Goal: Communication & Community: Answer question/provide support

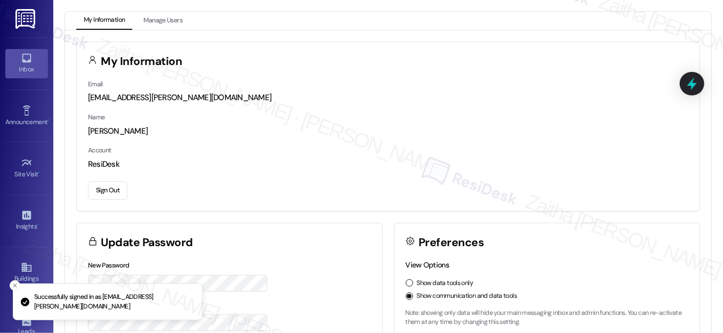
click at [26, 64] on div "Inbox" at bounding box center [26, 69] width 53 height 11
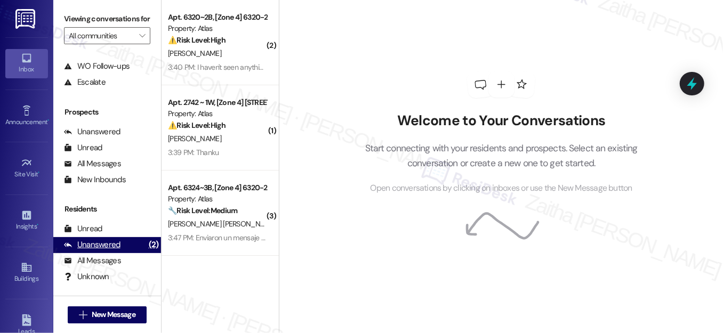
scroll to position [143, 0]
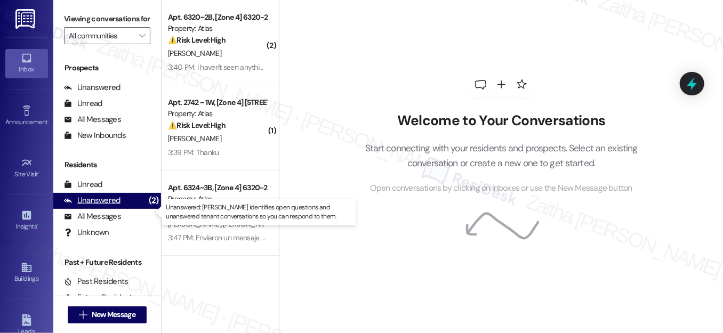
click at [105, 206] on div "Unanswered" at bounding box center [92, 200] width 56 height 11
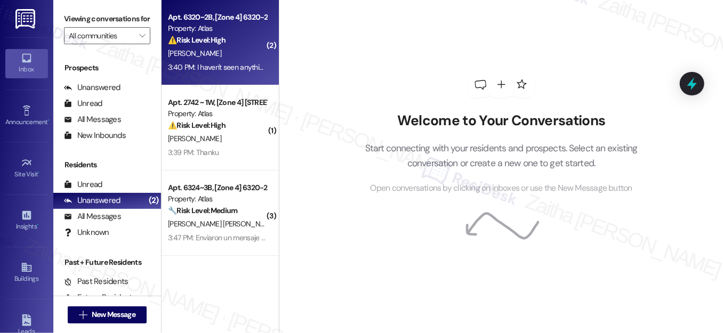
click at [253, 51] on div "[PERSON_NAME]" at bounding box center [217, 53] width 101 height 13
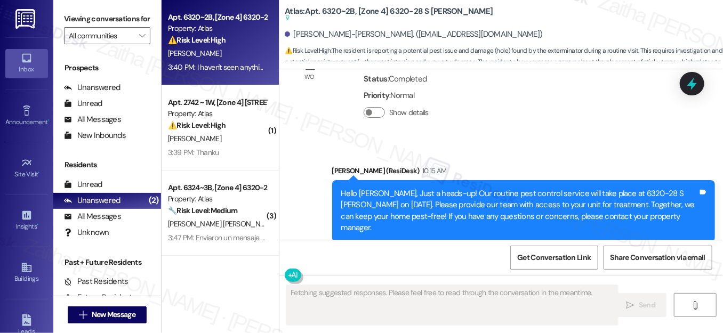
scroll to position [28451, 0]
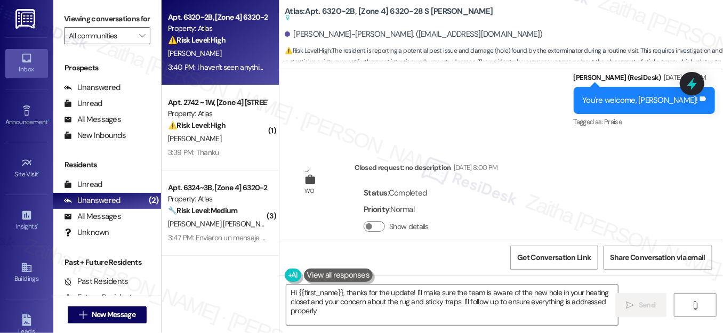
type textarea "Hi {{first_name}}, thanks for the update! I'll make sure the team is aware of t…"
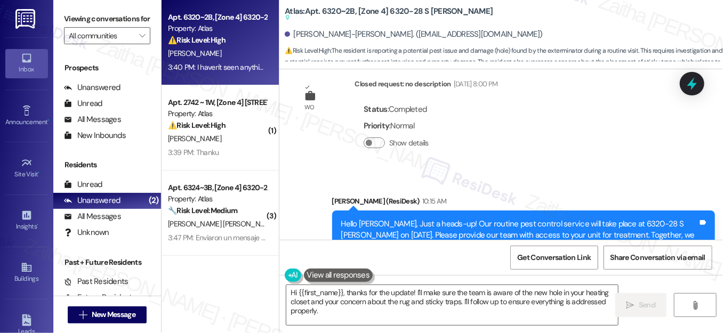
scroll to position [28378, 0]
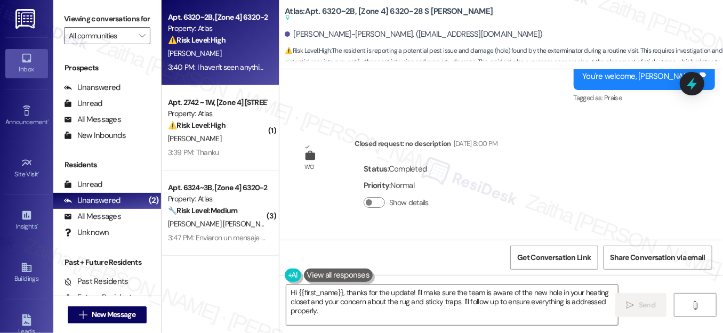
drag, startPoint x: 304, startPoint y: 188, endPoint x: 580, endPoint y: 200, distance: 276.3
copy div "My neighbor said that the exterminator said they found another hole in my heati…"
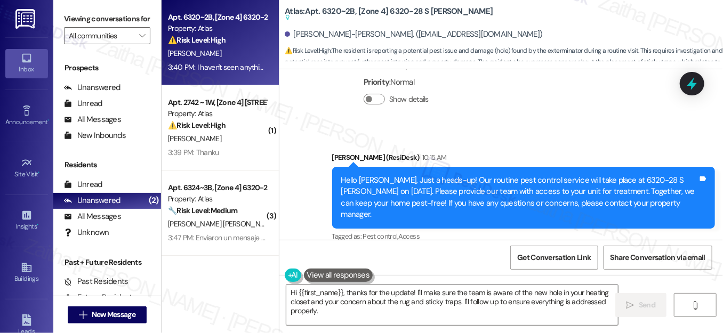
scroll to position [28523, 0]
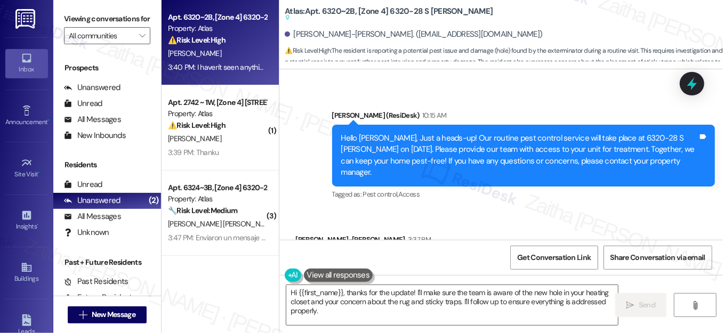
drag, startPoint x: 298, startPoint y: 156, endPoint x: 533, endPoint y: 180, distance: 235.7
copy div "I haven't seen anything since the man sealed the holes under the kitchen cabine…"
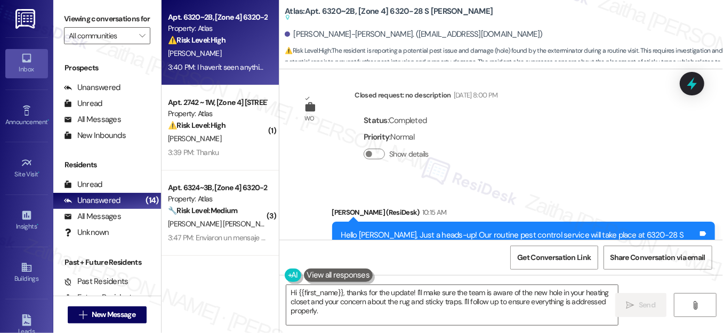
scroll to position [28475, 0]
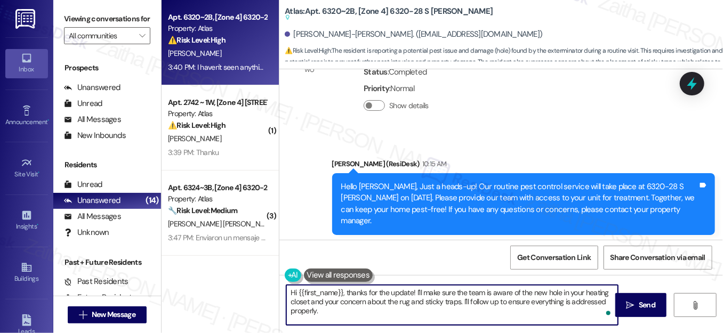
drag, startPoint x: 288, startPoint y: 294, endPoint x: 324, endPoint y: 311, distance: 39.6
click at [324, 311] on textarea "Hi {{first_name}}, thanks for the update! I'll make sure the team is aware of t…" at bounding box center [451, 305] width 331 height 40
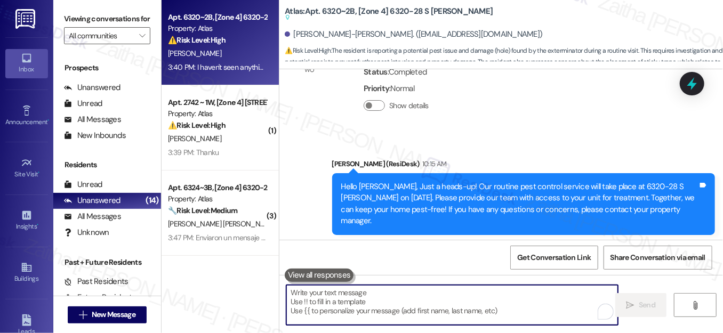
paste textarea "Hi {{first_name}}, thanks for the update! I’ll let the team know about the new …"
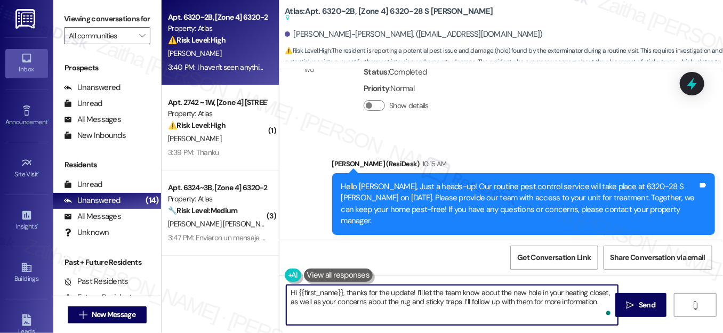
click at [440, 289] on textarea "Hi {{first_name}}, thanks for the update! I’ll let the team know about the new …" at bounding box center [451, 305] width 331 height 40
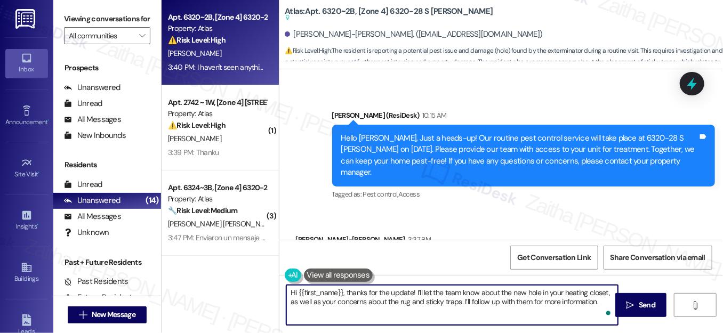
click at [599, 303] on textarea "Hi {{first_name}}, thanks for the update! I’ll let the team know about the new …" at bounding box center [451, 305] width 331 height 40
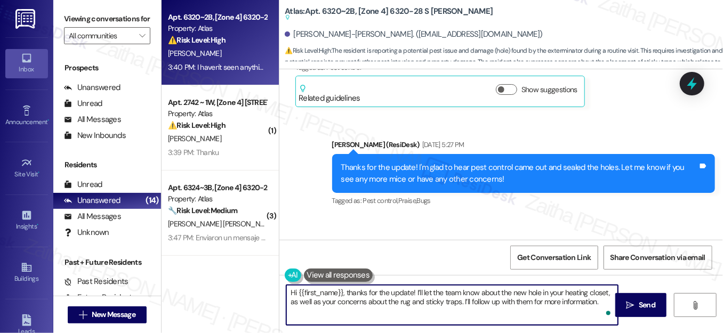
scroll to position [27458, 0]
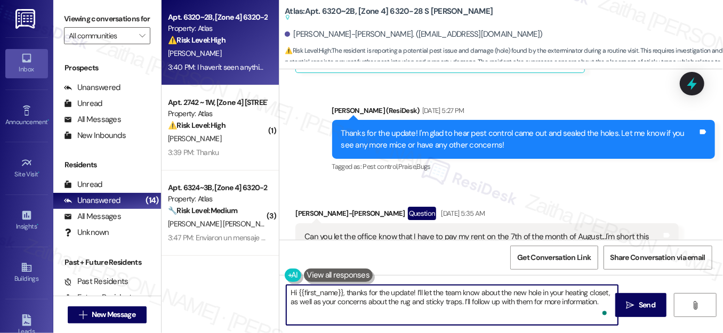
paste textarea "In the meantime, if you notice anything when you get home, please don’t hesitat…"
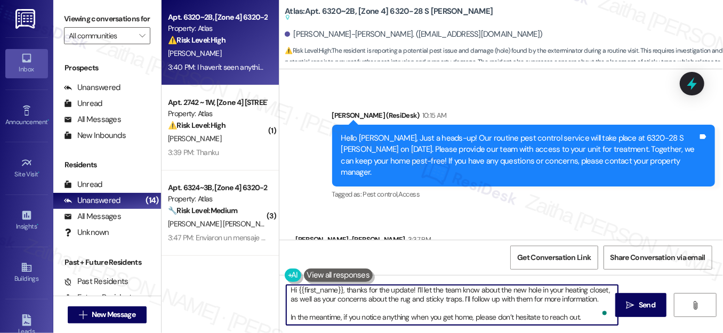
scroll to position [0, 0]
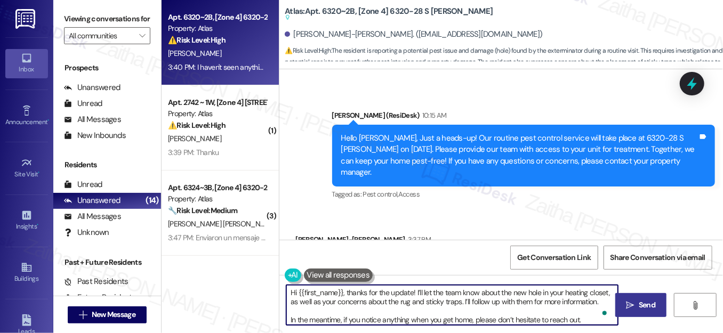
type textarea "Hi {{first_name}}, thanks for the update! I’ll let the team know about the new …"
click at [644, 304] on span "Send" at bounding box center [646, 304] width 17 height 11
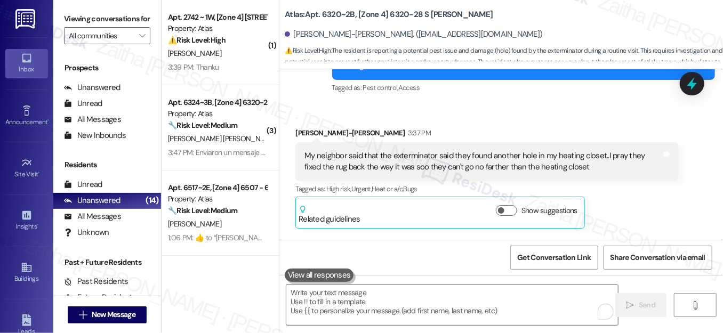
scroll to position [28632, 0]
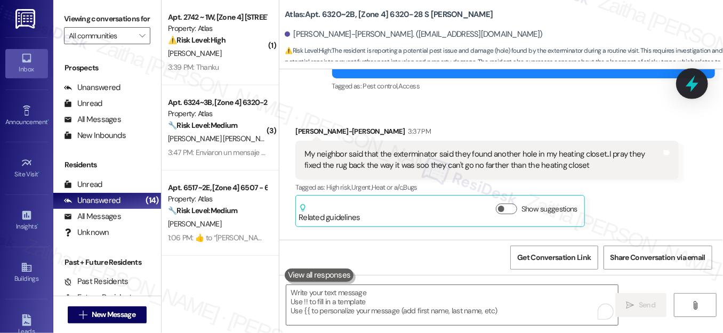
click at [698, 85] on icon at bounding box center [692, 84] width 18 height 18
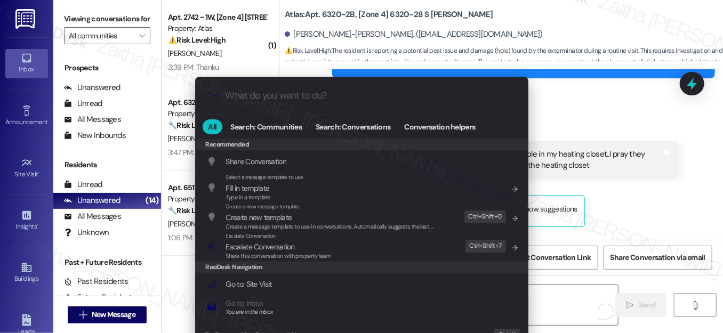
click at [263, 244] on span "Escalate Conversation" at bounding box center [260, 247] width 69 height 10
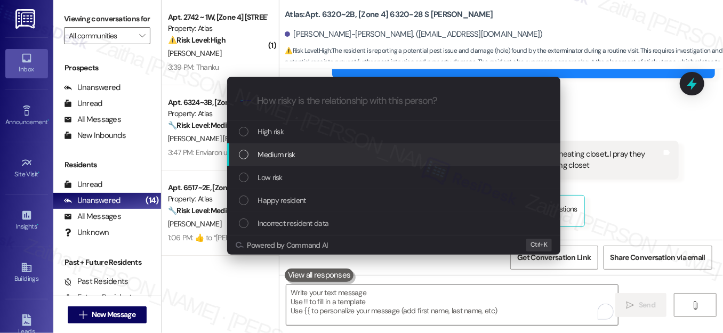
drag, startPoint x: 314, startPoint y: 151, endPoint x: 302, endPoint y: 155, distance: 13.2
click at [314, 151] on div "Medium risk" at bounding box center [395, 155] width 312 height 12
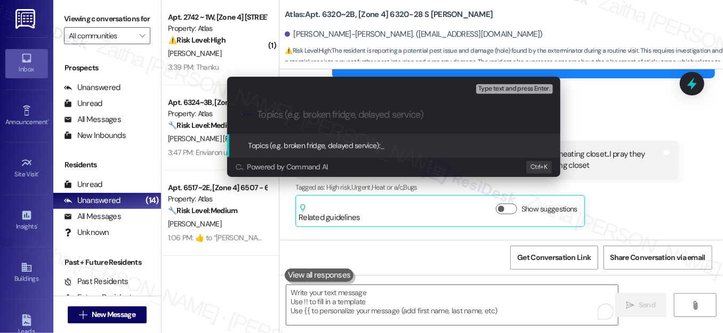
paste input "Pest Control Routine Service"
click at [629, 124] on div "Escalate Conversation Medium risk Topics (e.g. broken fridge, delayed service) …" at bounding box center [361, 166] width 723 height 333
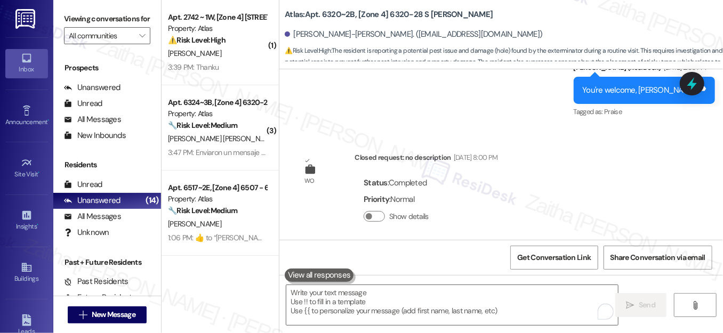
scroll to position [28341, 0]
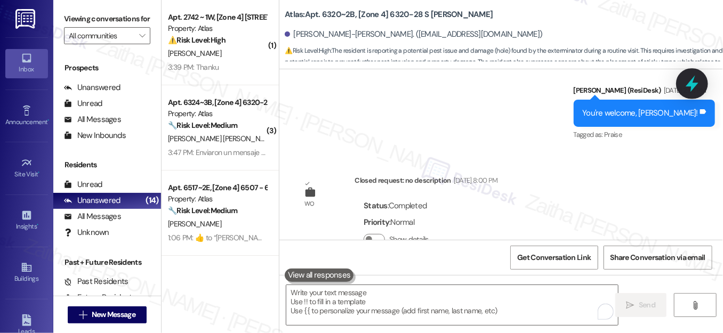
click at [688, 86] on icon at bounding box center [691, 84] width 13 height 17
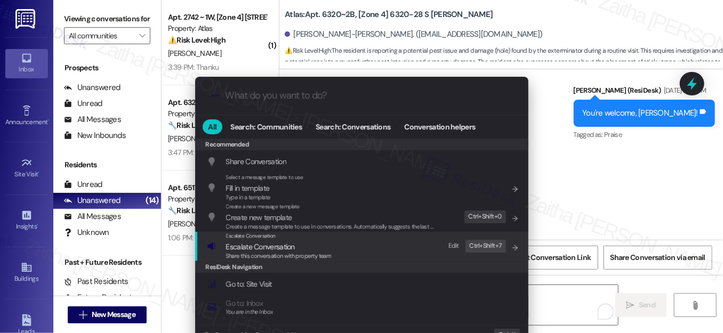
click at [246, 249] on span "Escalate Conversation" at bounding box center [260, 247] width 69 height 10
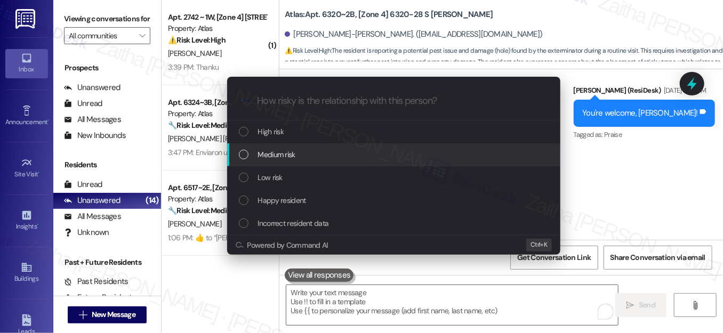
click at [281, 148] on div "Medium risk" at bounding box center [393, 154] width 333 height 23
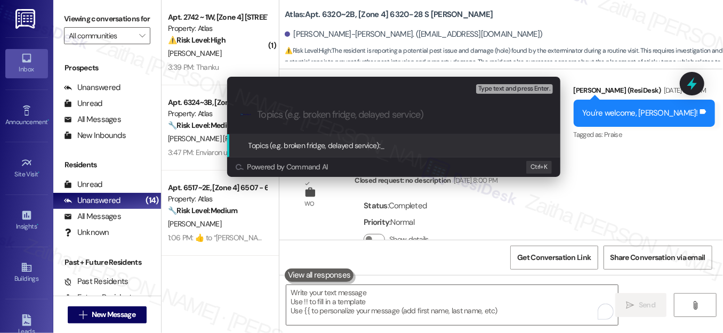
paste input "Pest Control Routine Service"
click at [374, 115] on input "Pest Control Routine Service -" at bounding box center [397, 114] width 281 height 11
paste input "Heating Closet, Rug, and Sticky Traps"
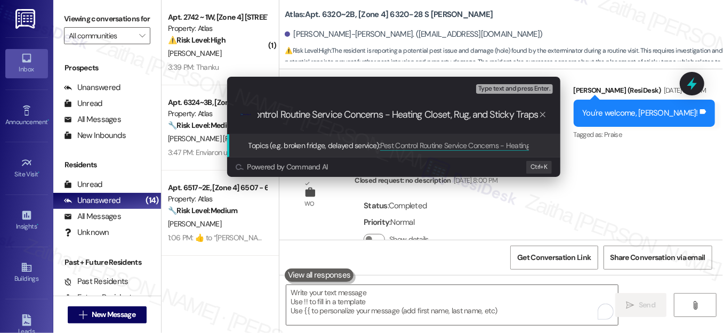
scroll to position [0, 0]
click at [414, 112] on input "Pest Control Routine Service Concerns - Heating Closet, Rug, and Sticky Traps" at bounding box center [397, 114] width 281 height 11
type input "Pest Control Routine Service Concern - Heating Closet, Rug, and Sticky Traps"
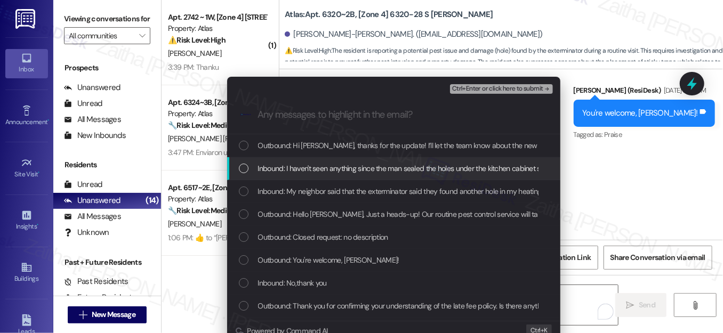
drag, startPoint x: 243, startPoint y: 168, endPoint x: 246, endPoint y: 190, distance: 22.0
click at [243, 169] on div "List of options" at bounding box center [244, 169] width 10 height 10
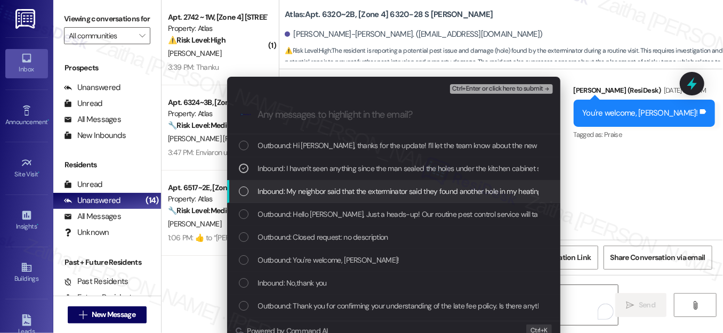
click at [244, 196] on div "List of options" at bounding box center [244, 192] width 10 height 10
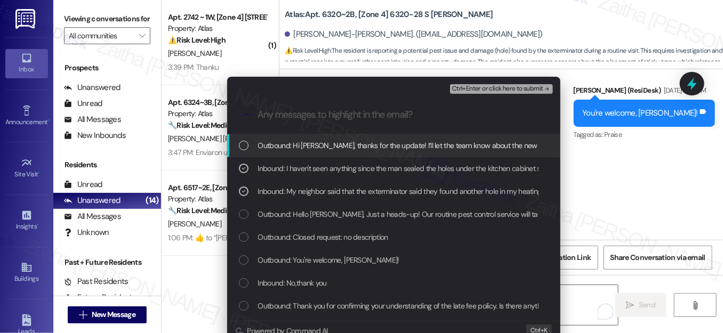
click at [491, 91] on span "Ctrl+Enter or click here to submit" at bounding box center [497, 88] width 91 height 7
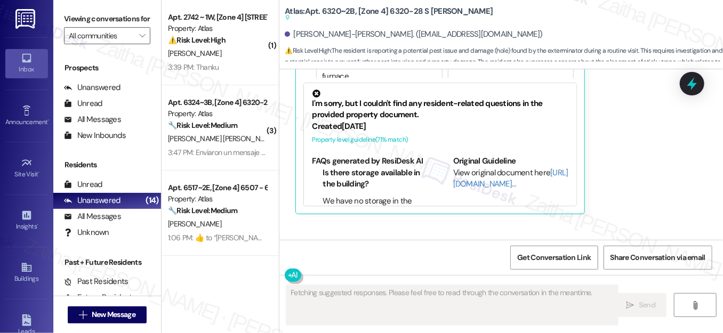
scroll to position [28914, 0]
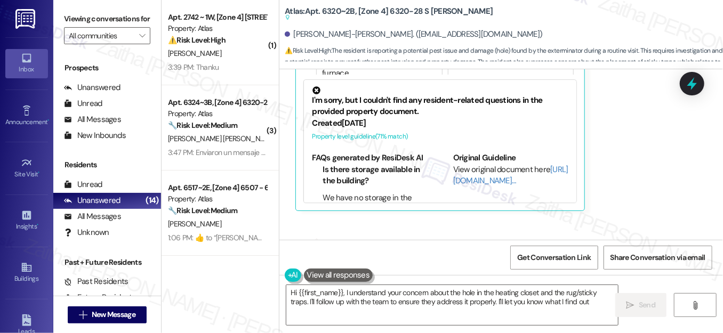
type textarea "Hi {{first_name}}, I understand your concern about the hole in the heating clos…"
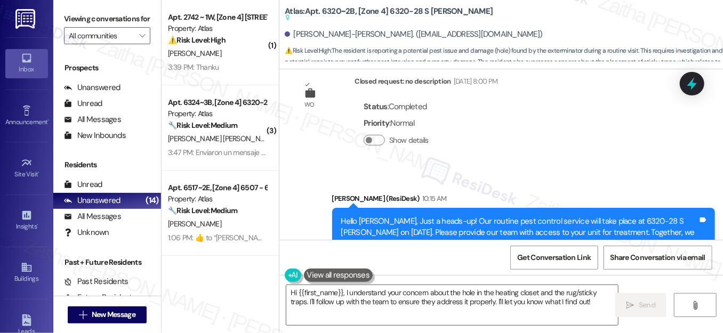
scroll to position [28430, 0]
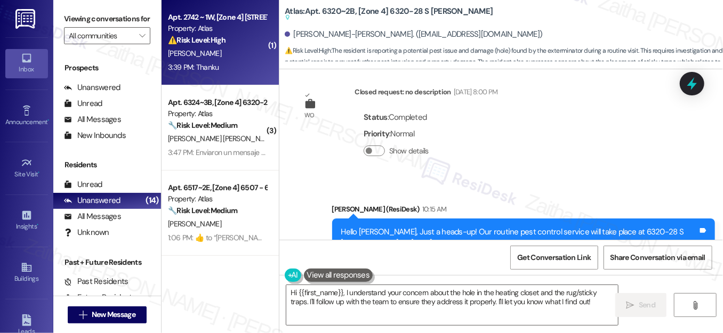
click at [232, 55] on div "[PERSON_NAME]" at bounding box center [217, 53] width 101 height 13
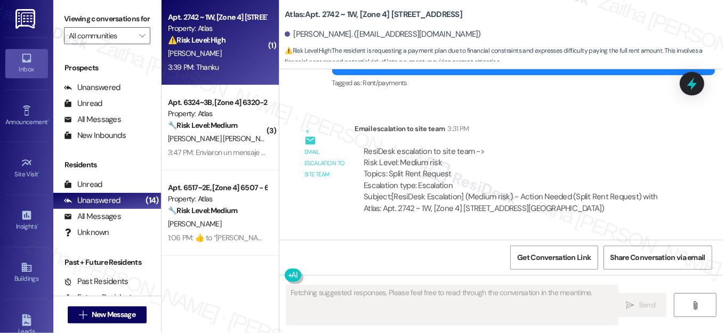
scroll to position [4839, 0]
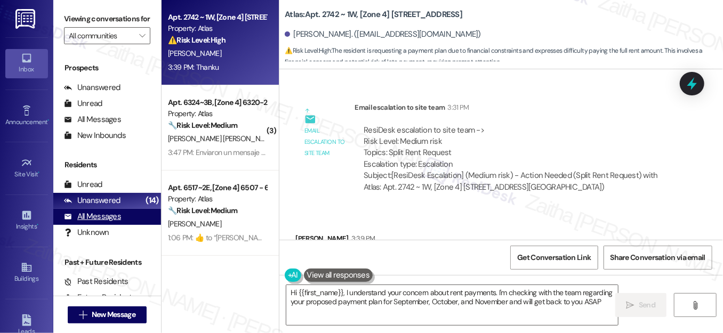
type textarea "Hi {{first_name}}, I understand your concern about rent payments. I'm checking …"
click at [93, 222] on div "All Messages" at bounding box center [92, 216] width 57 height 11
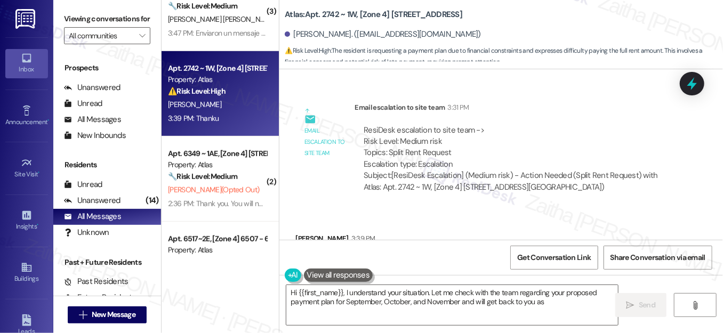
scroll to position [290, 0]
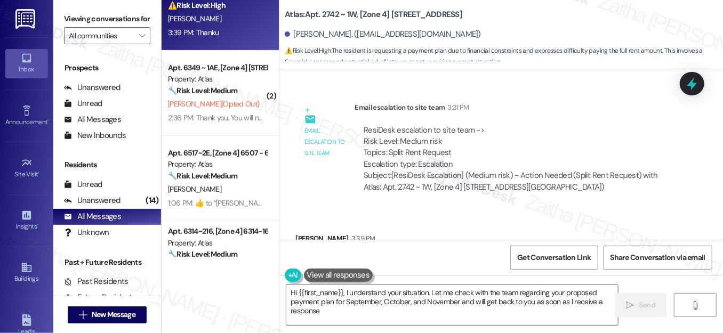
type textarea "Hi {{first_name}}, I understand your situation. Let me check with the team rega…"
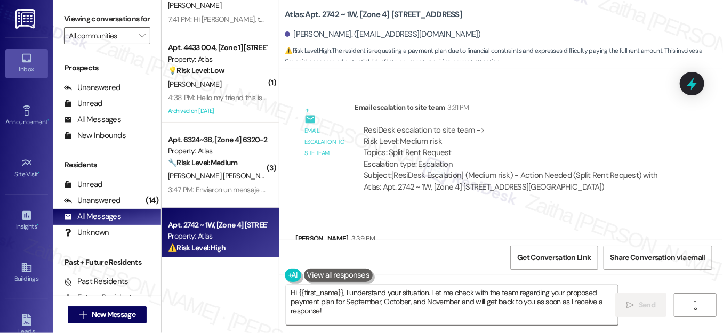
scroll to position [0, 0]
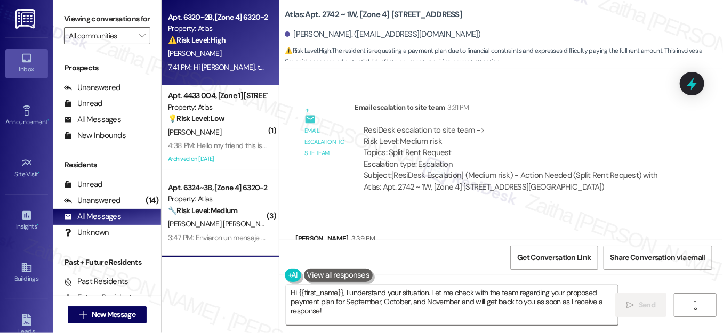
click at [252, 51] on div "[PERSON_NAME]" at bounding box center [217, 53] width 101 height 13
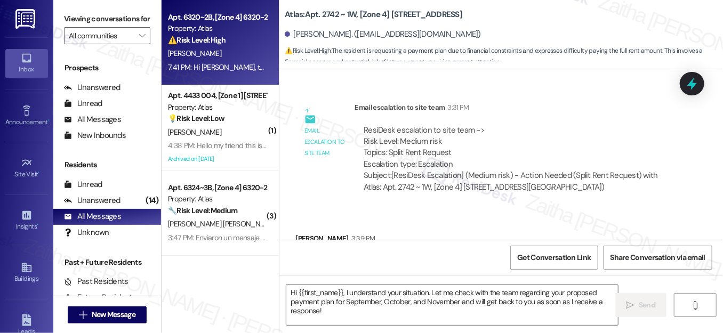
type textarea "Fetching suggested responses. Please feel free to read through the conversation…"
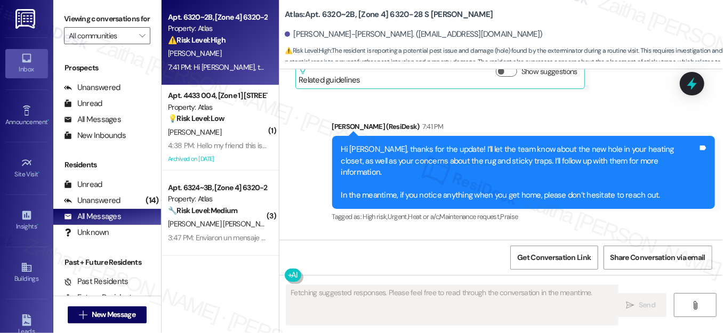
scroll to position [29032, 0]
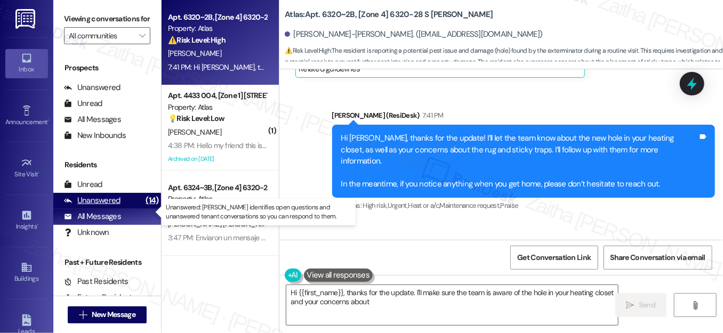
click at [88, 206] on div "Unanswered" at bounding box center [92, 200] width 56 height 11
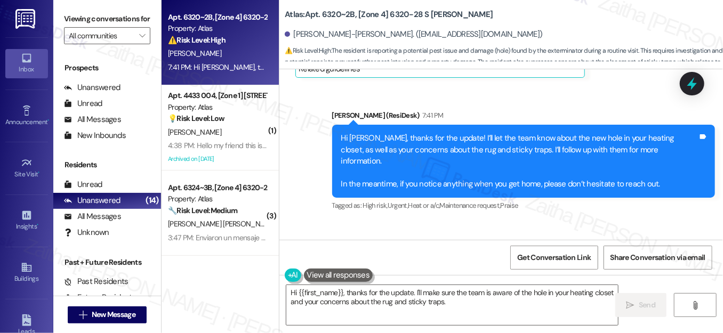
type textarea "Hi {{first_name}}, thanks for the update. I'll make sure the team is aware of t…"
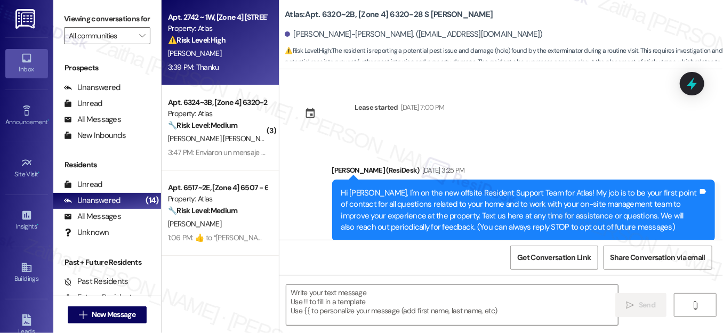
click at [220, 62] on div "3:39 PM: Thanku 3:39 PM: Thanku" at bounding box center [217, 67] width 101 height 13
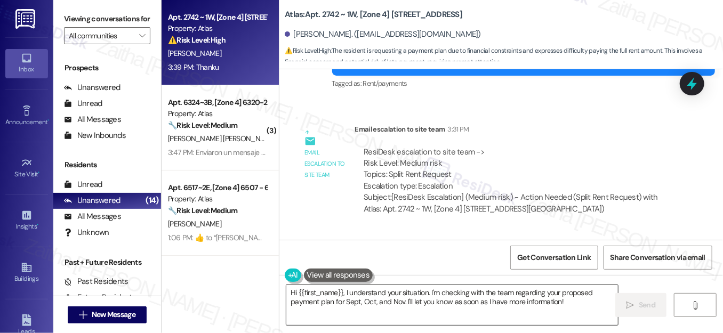
scroll to position [4840, 0]
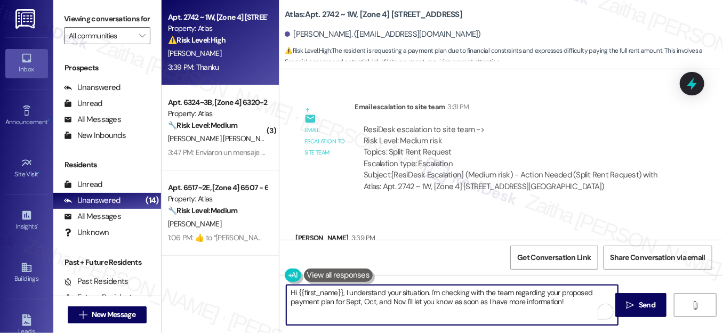
drag, startPoint x: 289, startPoint y: 295, endPoint x: 554, endPoint y: 302, distance: 265.4
click at [567, 305] on textarea "Hi {{first_name}}, I understand your situation. I'm checking with the team rega…" at bounding box center [451, 305] width 331 height 40
type textarea "K"
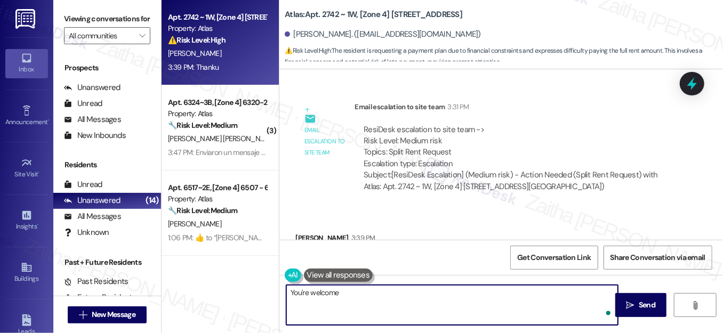
type textarea "You're welcome!"
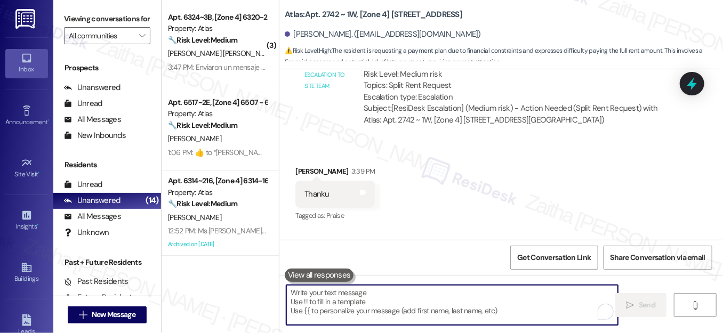
scroll to position [4914, 0]
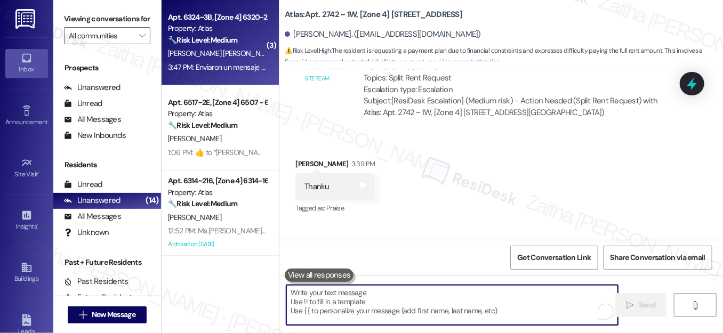
click at [234, 52] on div "[PERSON_NAME] [PERSON_NAME]" at bounding box center [217, 53] width 101 height 13
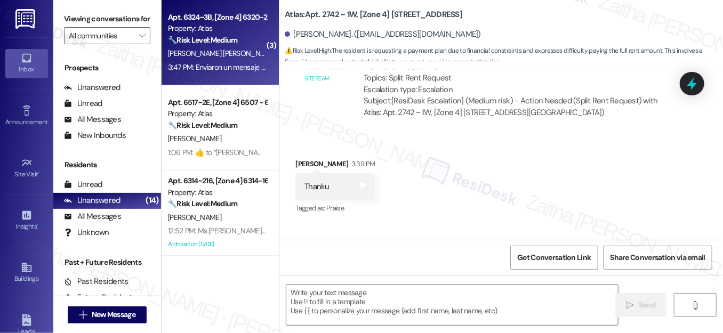
type textarea "Fetching suggested responses. Please feel free to read through the conversation…"
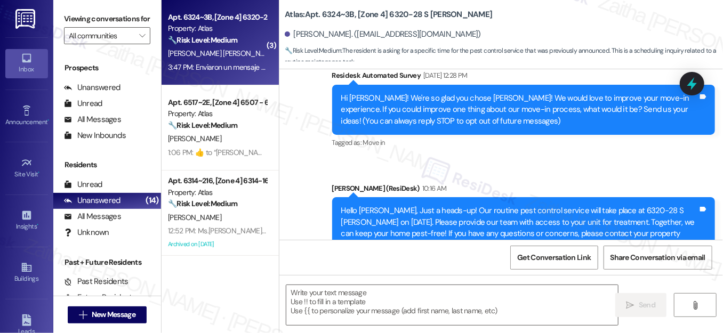
type textarea "Fetching suggested responses. Please feel free to read through the conversation…"
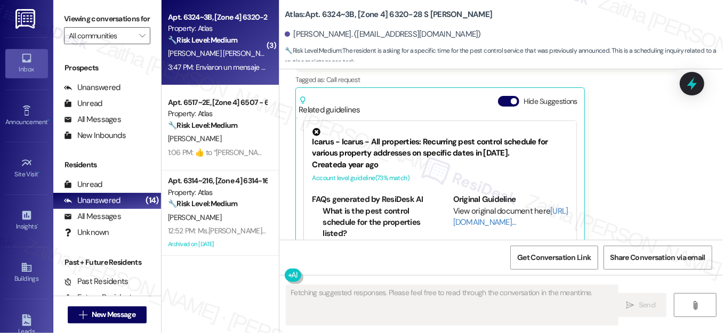
scroll to position [810, 0]
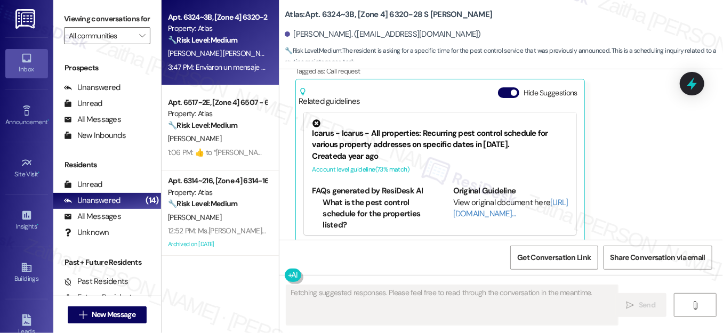
click at [500, 87] on button "Hide Suggestions" at bounding box center [508, 92] width 21 height 11
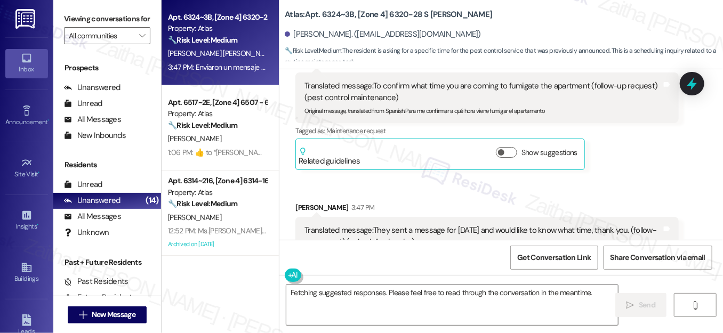
scroll to position [677, 0]
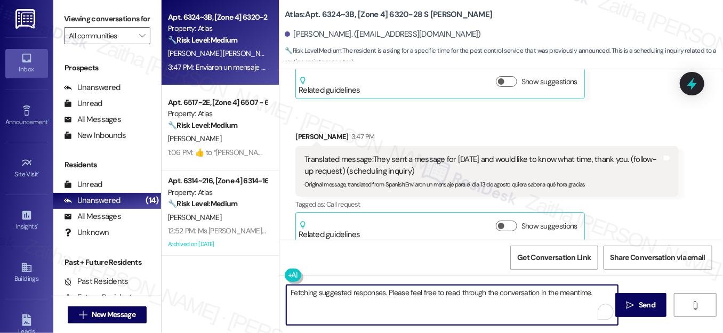
drag, startPoint x: 289, startPoint y: 291, endPoint x: 589, endPoint y: 295, distance: 300.6
click at [591, 295] on textarea "Fetching suggested responses. Please feel free to read through the conversation…" at bounding box center [451, 305] width 331 height 40
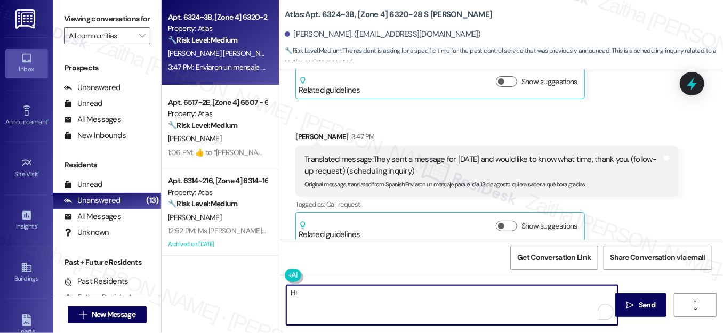
click at [310, 131] on div "Alejandro Salazar Gomez 3:47 PM" at bounding box center [486, 138] width 383 height 15
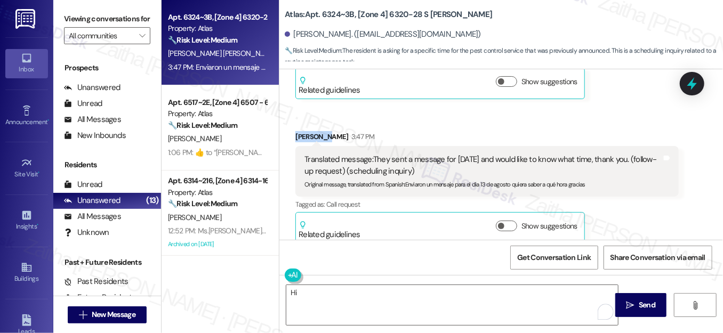
click at [310, 131] on div "Alejandro Salazar Gomez 3:47 PM" at bounding box center [486, 138] width 383 height 15
copy div "Alejandro"
click at [312, 283] on div "Hi  Send " at bounding box center [500, 315] width 443 height 80
click at [315, 294] on textarea "Hi" at bounding box center [451, 305] width 331 height 40
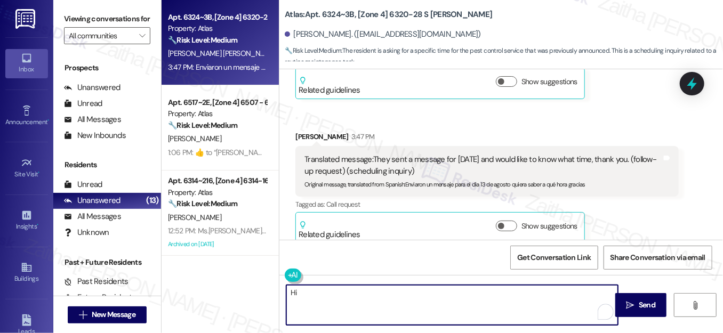
paste textarea "Alejandro"
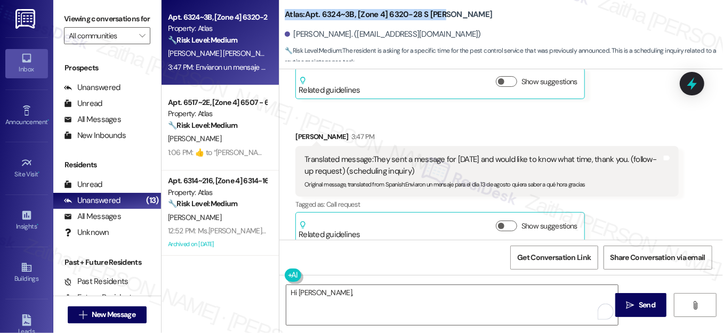
drag, startPoint x: 282, startPoint y: 17, endPoint x: 457, endPoint y: 17, distance: 174.2
click at [449, 18] on div "Atlas: Apt. 6324~3B, [Zone 4] 6320-28 S Troy" at bounding box center [391, 14] width 213 height 13
copy b "Atlas: Apt. 6324~3B, [Zone 4] 6320-28 S Troy"
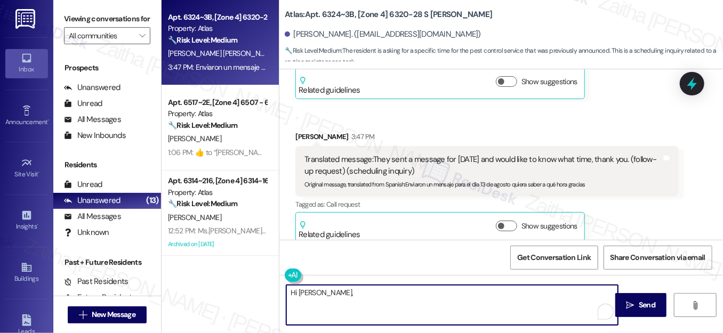
click at [293, 293] on textarea "Hi Alejandro," at bounding box center [451, 305] width 331 height 40
click at [397, 298] on textarea "Good evening, Alejandro," at bounding box center [451, 305] width 331 height 40
paste textarea "I wanted to see if pest control was able to come by and complete the service."
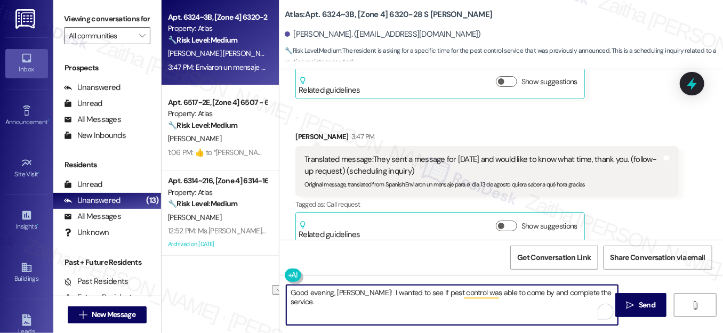
drag, startPoint x: 371, startPoint y: 292, endPoint x: 566, endPoint y: 288, distance: 195.6
click at [610, 293] on textarea "Good evening, Alejandro! I wanted to see if pest control was able to come by an…" at bounding box center [451, 305] width 331 height 40
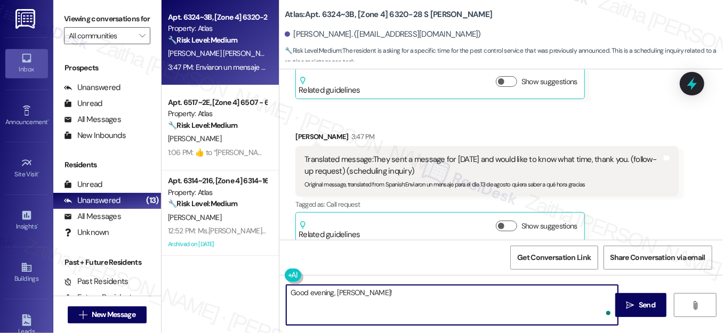
paste textarea "I just wanted to check if the pest control service has been completed at your u…"
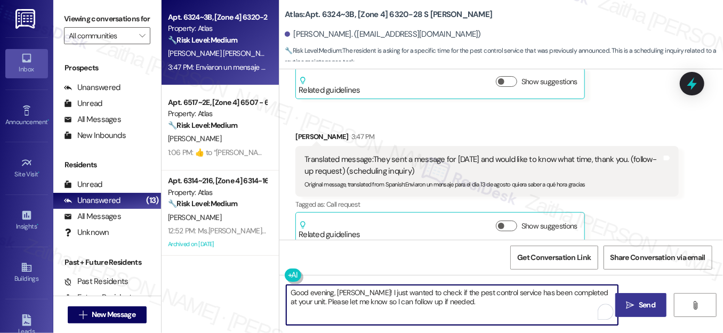
type textarea "Good evening, [PERSON_NAME]! I just wanted to check if the pest control service…"
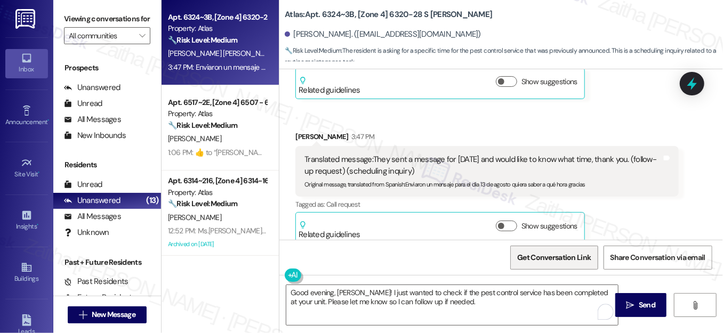
drag, startPoint x: 635, startPoint y: 307, endPoint x: 565, endPoint y: 268, distance: 80.2
click at [636, 307] on span "Send" at bounding box center [646, 304] width 21 height 11
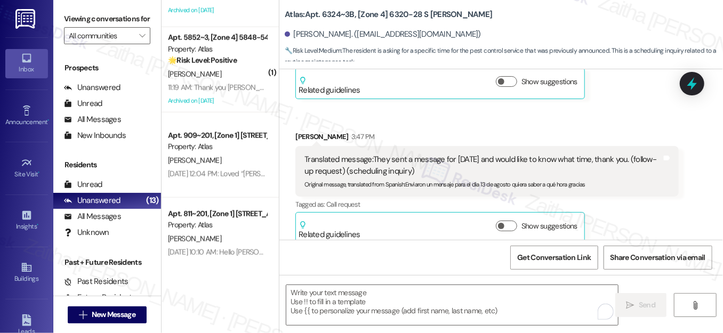
scroll to position [676, 0]
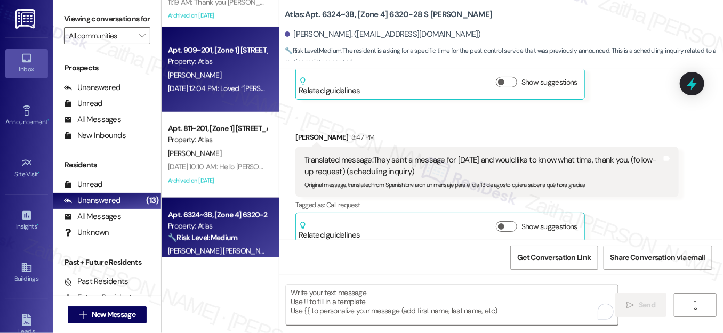
click at [237, 80] on div "[PERSON_NAME]" at bounding box center [217, 75] width 101 height 13
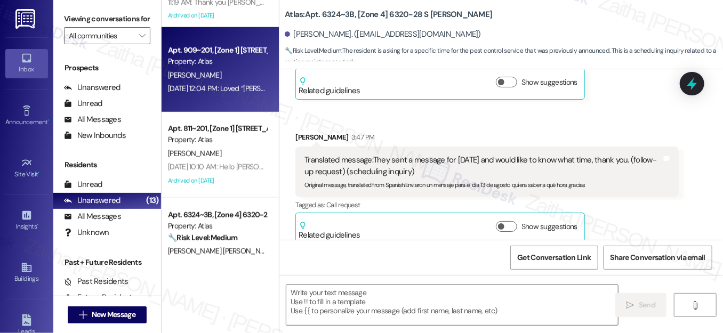
type textarea "Fetching suggested responses. Please feel free to read through the conversation…"
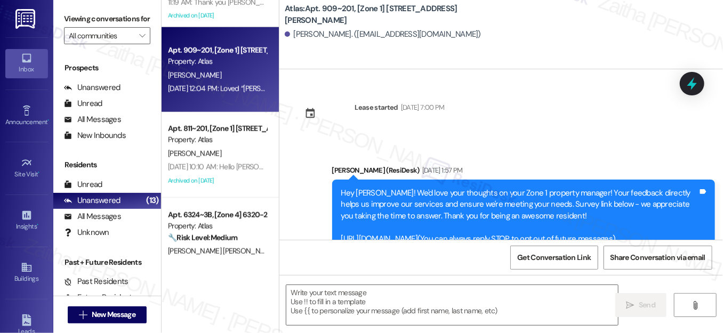
scroll to position [4857, 0]
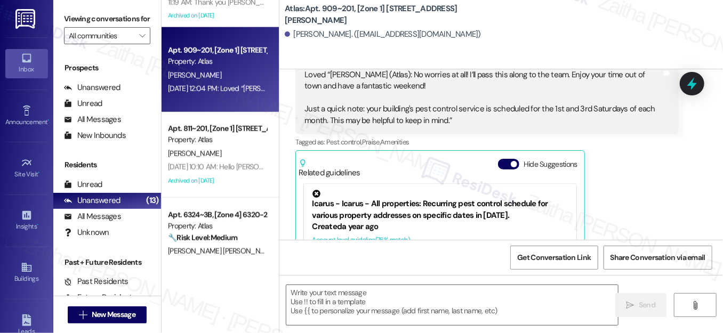
type textarea "Fetching suggested responses. Please feel free to read through the conversation…"
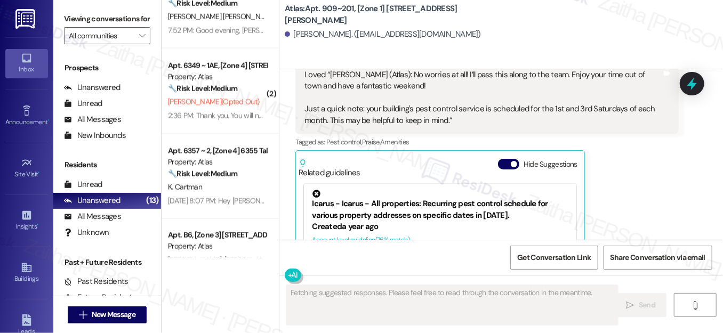
scroll to position [726, 0]
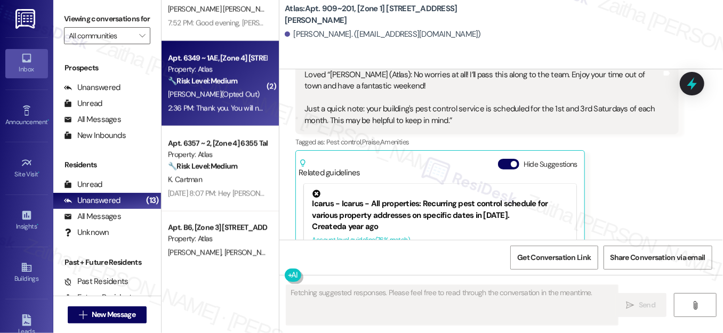
click at [242, 88] on div "O. Corbett (Opted Out)" at bounding box center [217, 94] width 101 height 13
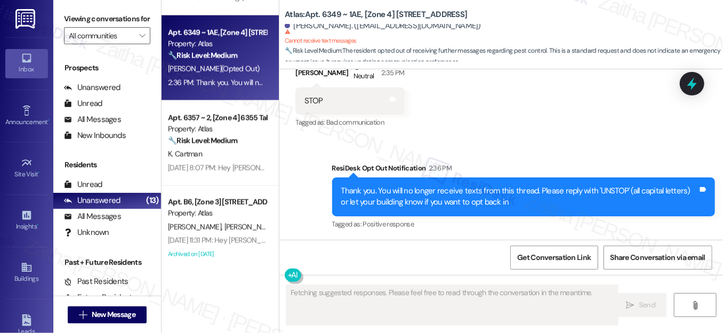
scroll to position [766, 0]
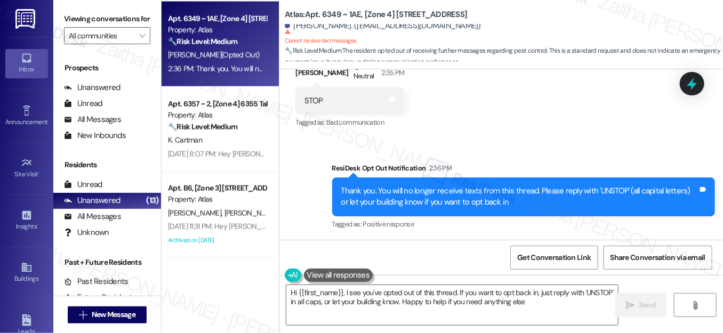
type textarea "Hi {{first_name}}, I see you've opted out of this thread. If you want to opt ba…"
click at [680, 85] on div at bounding box center [692, 83] width 32 height 30
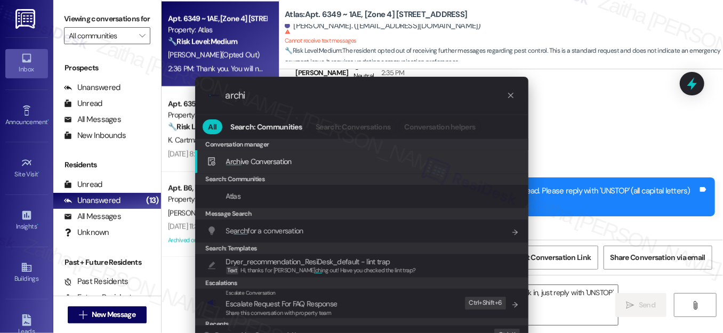
type input "archi"
click at [321, 163] on div "Archi ve Conversation Add shortcut" at bounding box center [363, 162] width 312 height 12
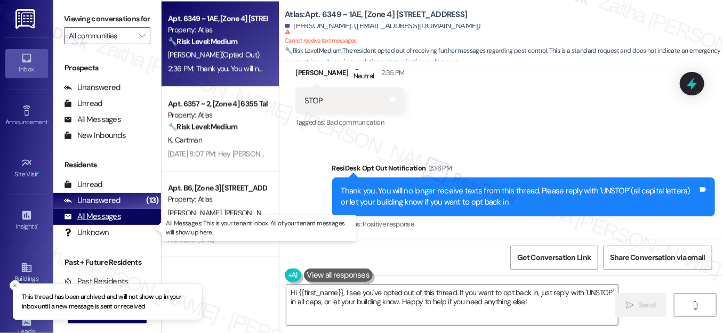
click at [107, 222] on div "All Messages" at bounding box center [92, 216] width 57 height 11
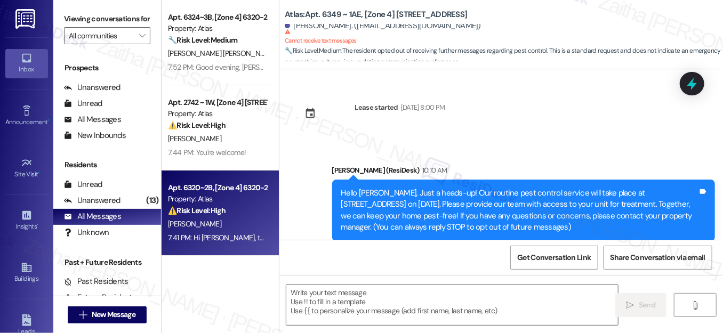
type textarea "Fetching suggested responses. Please feel free to read through the conversation…"
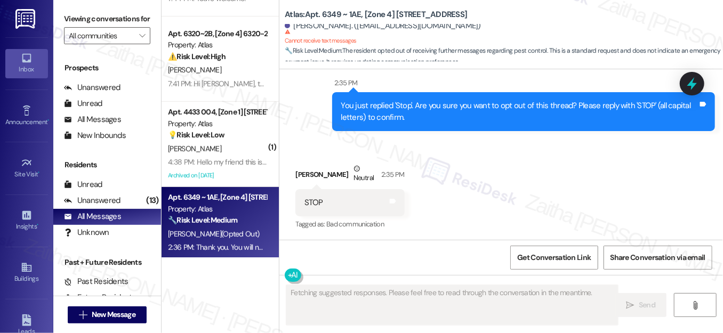
scroll to position [96, 0]
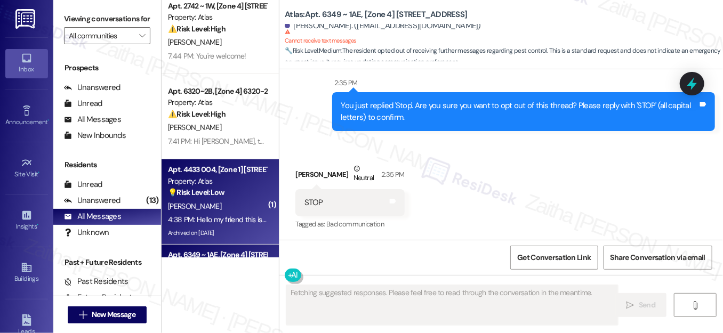
click at [250, 195] on div "💡 Risk Level: Low The resident is inquiring about a custodial position within t…" at bounding box center [217, 192] width 99 height 11
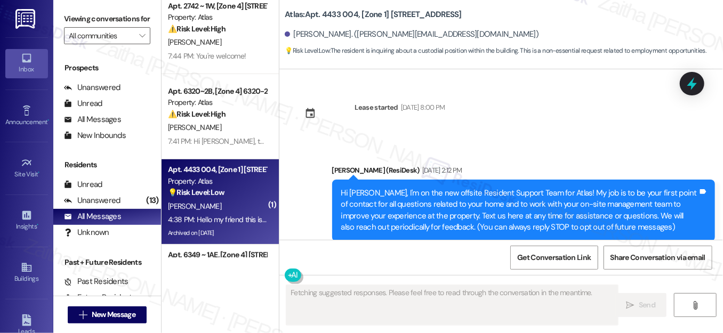
scroll to position [23623, 0]
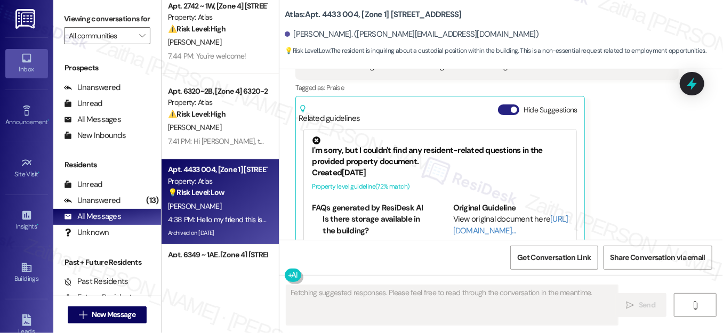
click at [503, 104] on button "Hide Suggestions" at bounding box center [508, 109] width 21 height 11
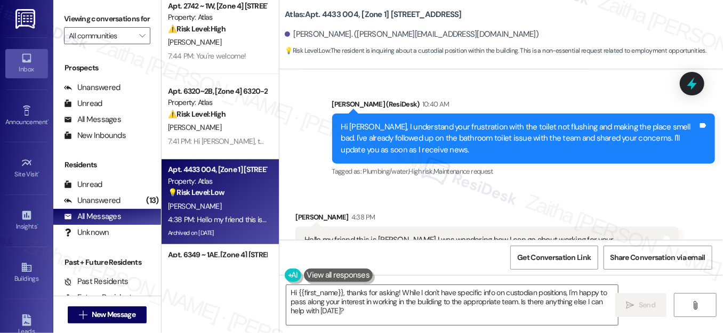
scroll to position [23489, 0]
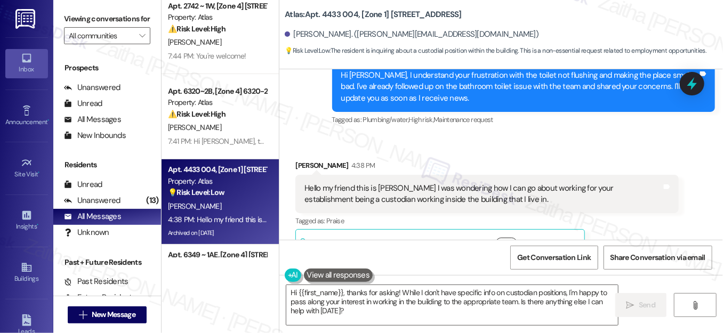
click at [510, 238] on button "Show suggestions" at bounding box center [506, 243] width 21 height 11
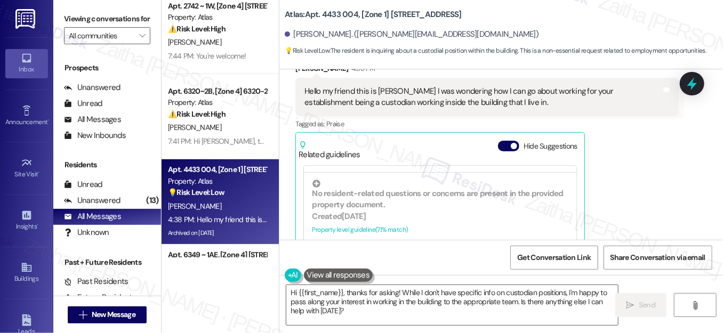
scroll to position [242, 0]
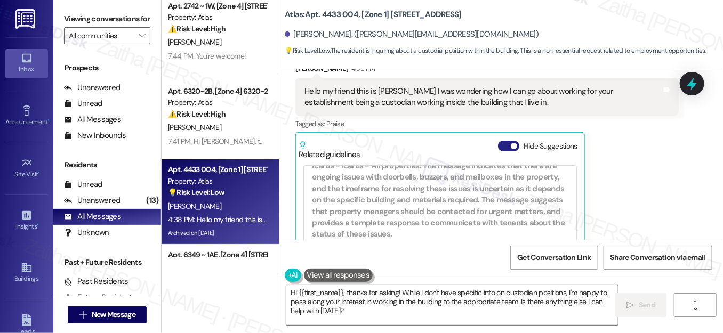
click at [500, 141] on button "Hide Suggestions" at bounding box center [508, 146] width 21 height 11
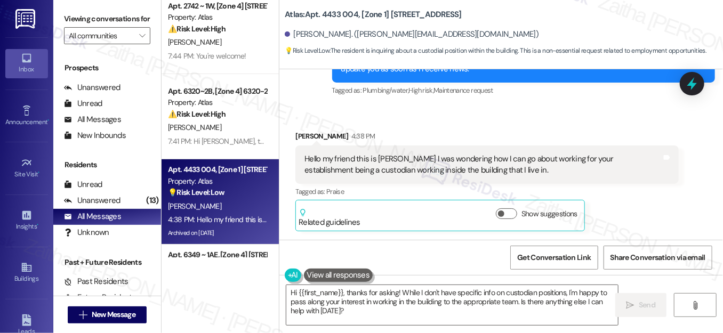
scroll to position [23489, 0]
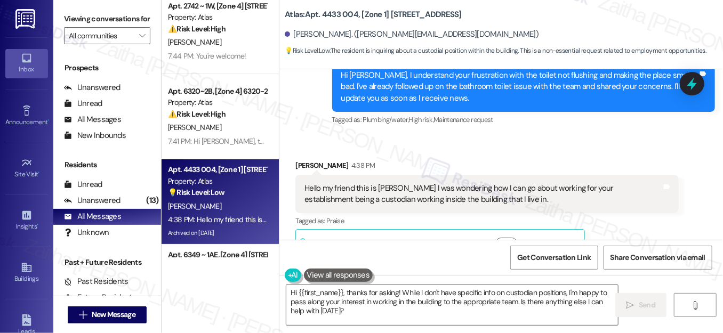
drag, startPoint x: 303, startPoint y: 157, endPoint x: 504, endPoint y: 179, distance: 202.1
click at [504, 179] on div "Hello my friend this is Pernita Sanders I was wondering how I can go about work…" at bounding box center [486, 194] width 383 height 39
copy div "Hello my friend this is [PERSON_NAME] I was wondering how I can go about workin…"
click at [551, 181] on div "Hello my friend this is Pernita Sanders I was wondering how I can go about work…" at bounding box center [486, 194] width 383 height 39
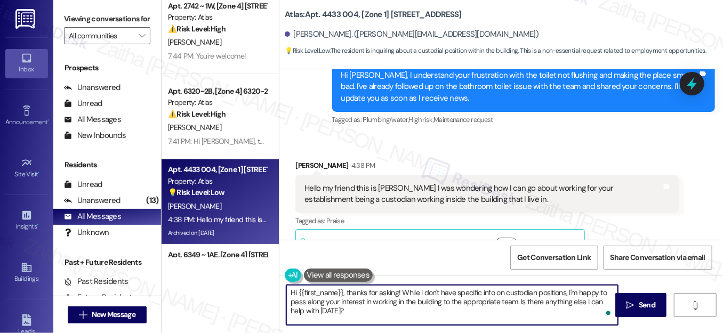
drag, startPoint x: 346, startPoint y: 290, endPoint x: 280, endPoint y: 291, distance: 66.6
click at [280, 292] on div "Hi {{first_name}}, thanks for asking! While I don't have specific info on custo…" at bounding box center [446, 305] width 333 height 41
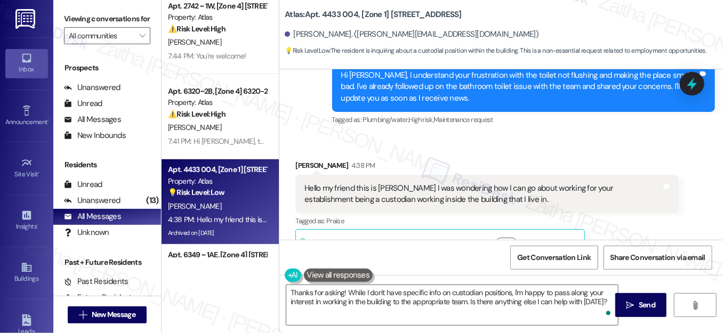
click at [302, 160] on div "Pernita Sanders 4:38 PM" at bounding box center [486, 167] width 383 height 15
copy div "Pernita"
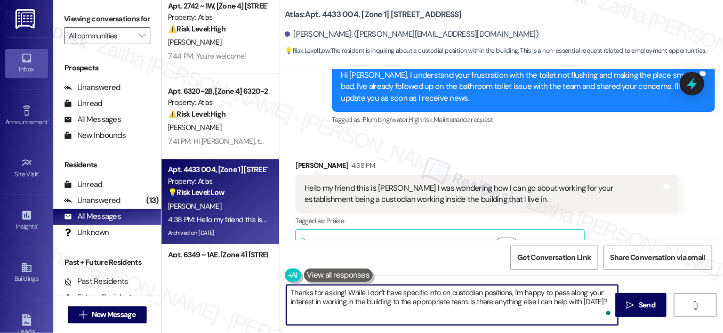
click at [341, 290] on textarea "Thanks for asking! While I don't have specific info on custodian positions, I'm…" at bounding box center [451, 305] width 331 height 40
paste textarea "Pernita"
click at [443, 302] on textarea "Thanks for asking, Pernita! While I don't have specific info on custodian posit…" at bounding box center [451, 305] width 331 height 40
click at [443, 303] on textarea "Thanks for asking, Pernita! While I don't have specific info on custodian posit…" at bounding box center [451, 305] width 331 height 40
type textarea "Thanks for asking, [PERSON_NAME]! While I don't have specific info on custodian…"
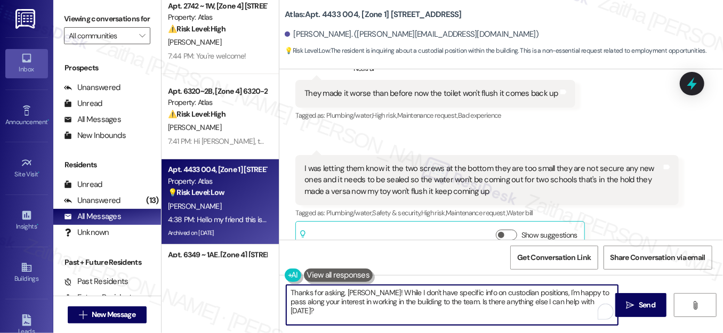
scroll to position [23489, 0]
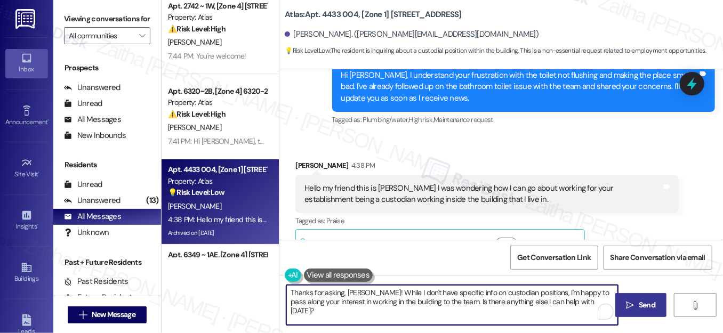
type textarea "Thanks for asking, [PERSON_NAME]! While I don't have specific info on custodian…"
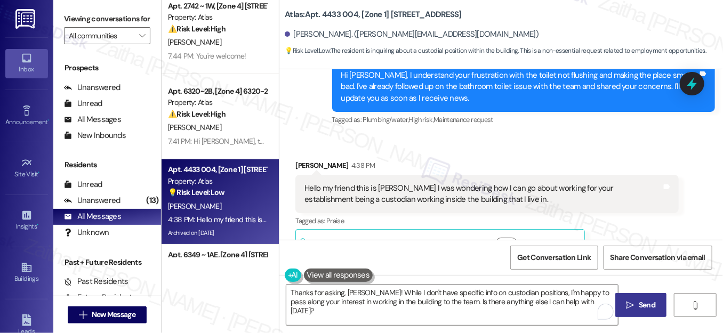
click at [639, 301] on span "Send" at bounding box center [646, 304] width 17 height 11
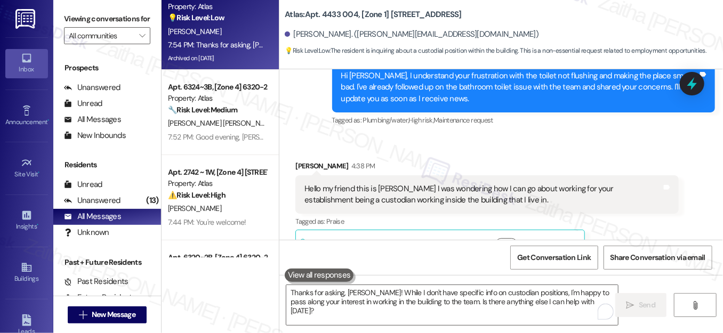
scroll to position [0, 0]
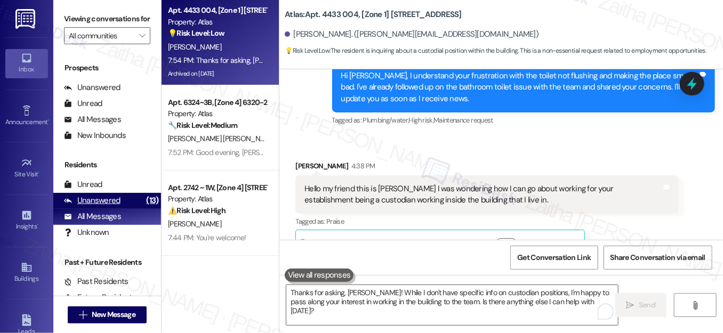
click at [98, 206] on div "Unanswered" at bounding box center [92, 200] width 56 height 11
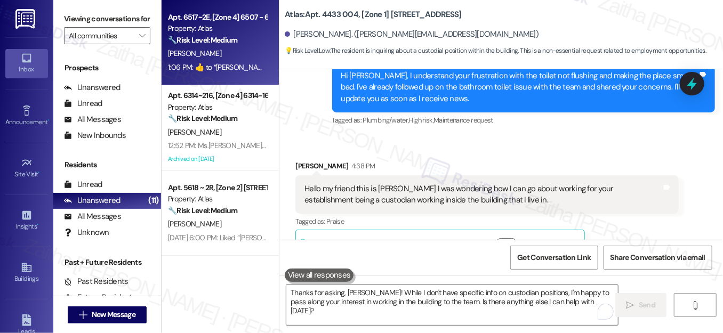
click at [232, 53] on div "[PERSON_NAME]" at bounding box center [217, 53] width 101 height 13
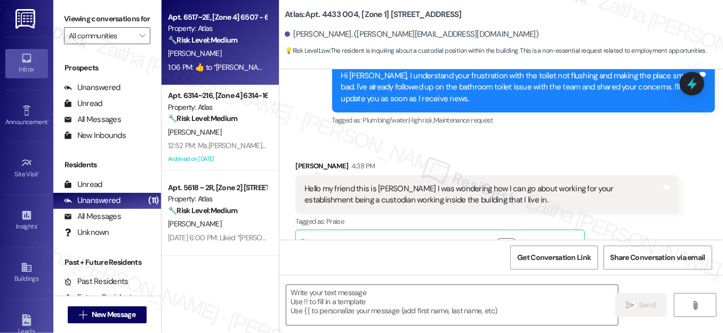
type textarea "Fetching suggested responses. Please feel free to read through the conversation…"
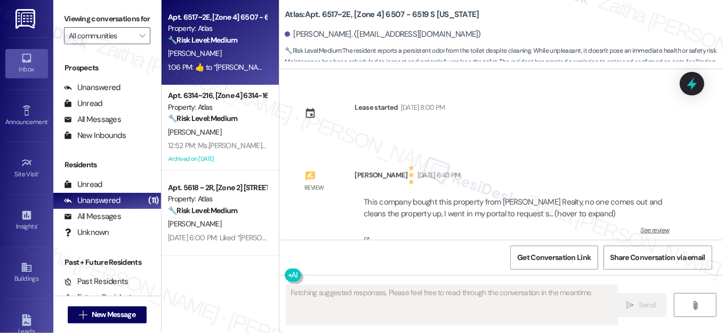
scroll to position [12170, 0]
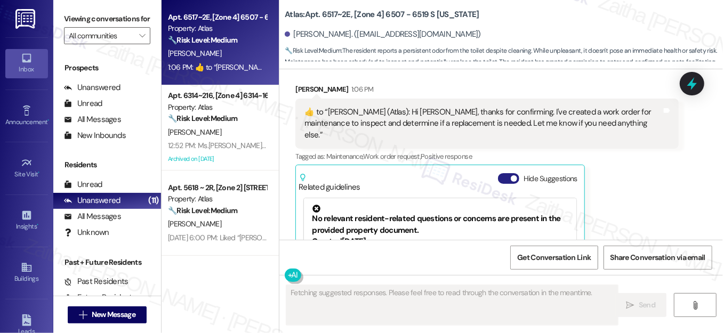
click at [504, 173] on button "Hide Suggestions" at bounding box center [508, 178] width 21 height 11
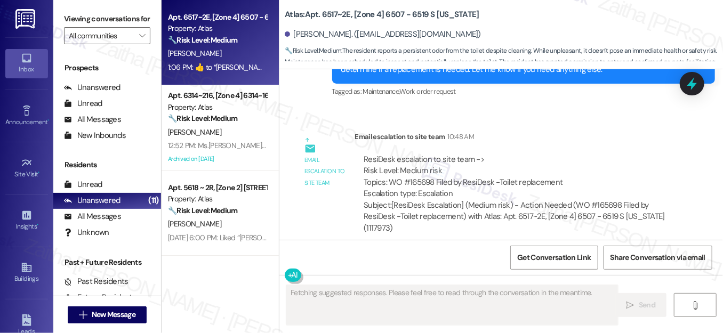
scroll to position [11941, 0]
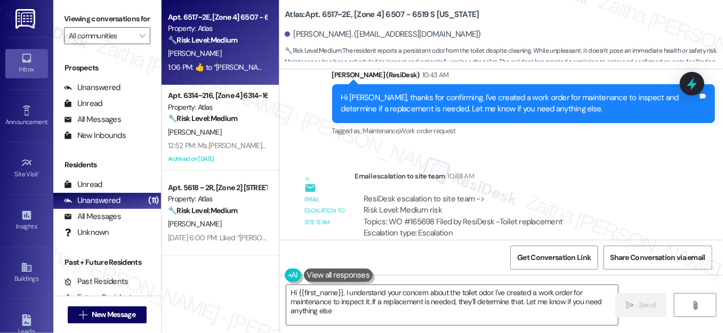
type textarea "Hi {{first_name}}, I understand your concern about the toilet odor. I've create…"
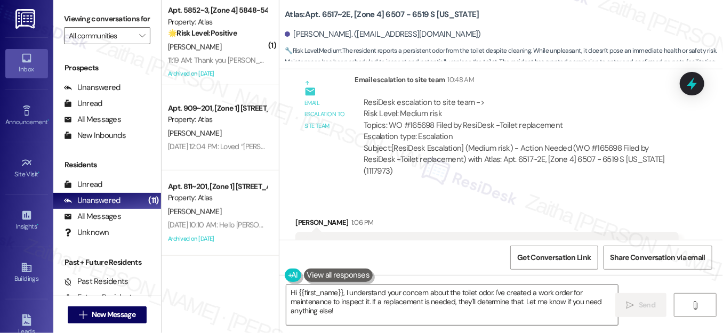
scroll to position [293, 0]
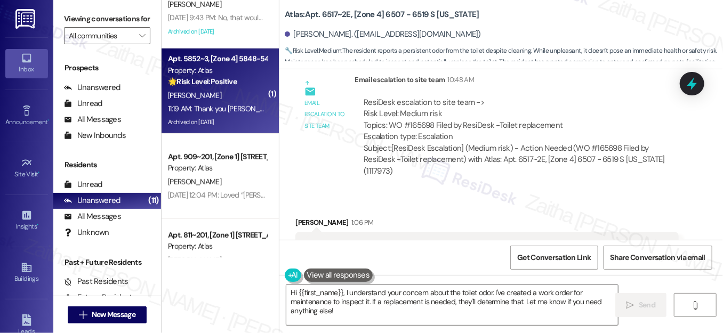
click at [233, 95] on div "[PERSON_NAME]" at bounding box center [217, 95] width 101 height 13
type textarea "Fetching suggested responses. Please feel free to read through the conversation…"
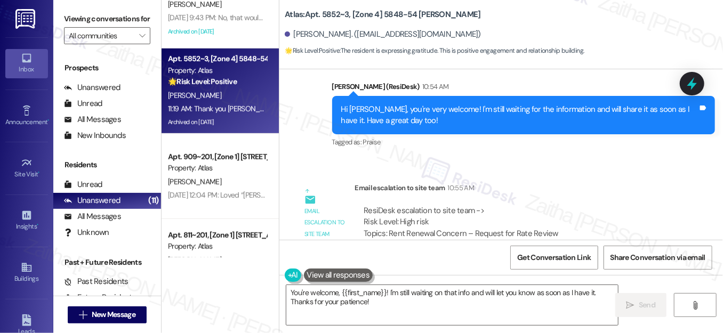
scroll to position [9971, 0]
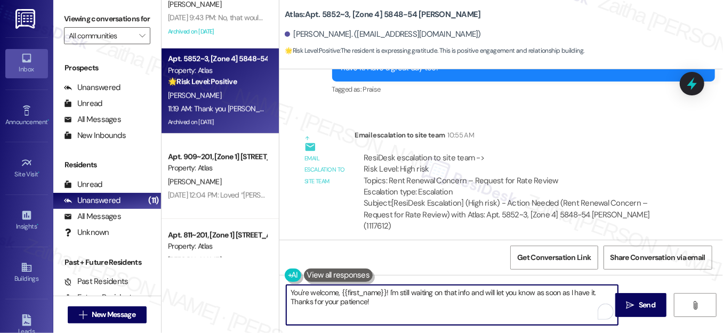
drag, startPoint x: 389, startPoint y: 292, endPoint x: 399, endPoint y: 310, distance: 20.3
click at [399, 310] on textarea "You're welcome, {{first_name}}! I'm still waiting on that info and will let you…" at bounding box center [451, 305] width 331 height 40
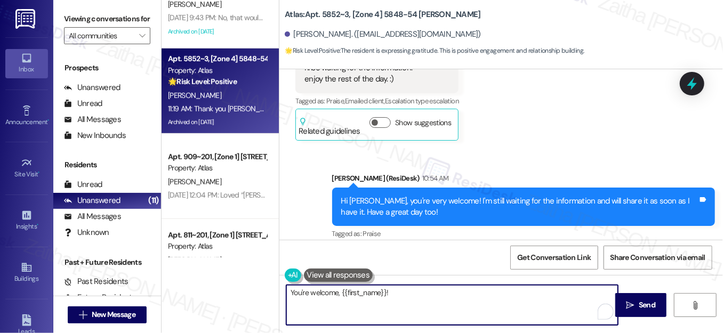
scroll to position [9826, 0]
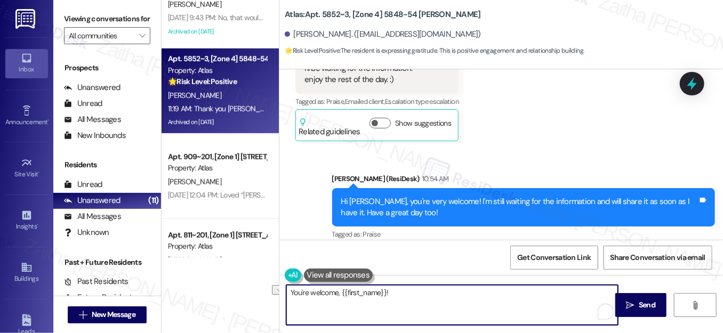
drag, startPoint x: 288, startPoint y: 293, endPoint x: 439, endPoint y: 301, distance: 151.0
click at [439, 301] on textarea "You're welcome, {{first_name}}!" at bounding box center [451, 305] width 331 height 40
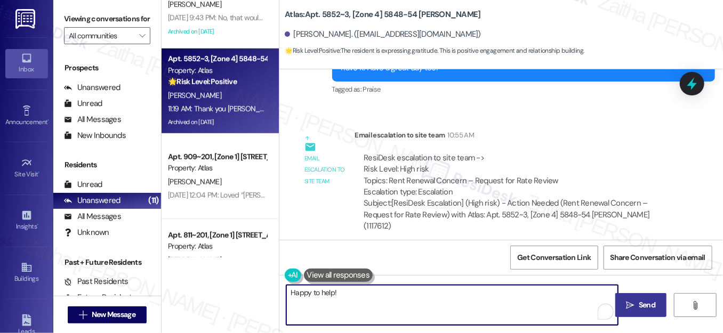
type textarea "Happy to help!"
drag, startPoint x: 644, startPoint y: 311, endPoint x: 632, endPoint y: 304, distance: 13.6
click at [644, 311] on button " Send" at bounding box center [641, 305] width 52 height 24
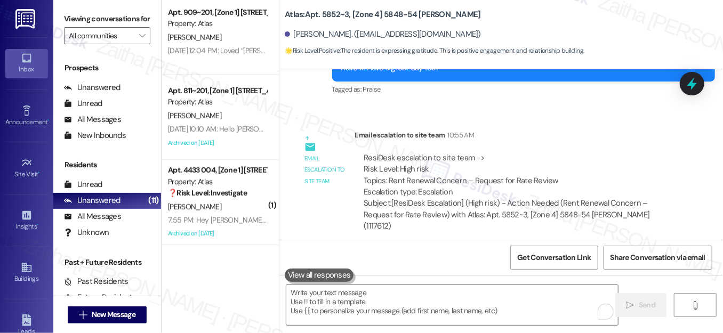
scroll to position [341, 0]
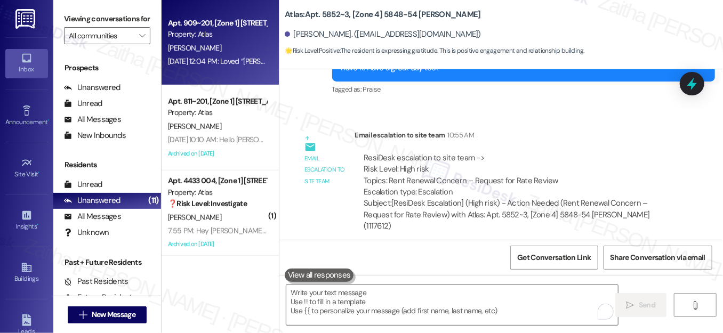
click at [254, 35] on div "Property: Atlas" at bounding box center [217, 34] width 99 height 11
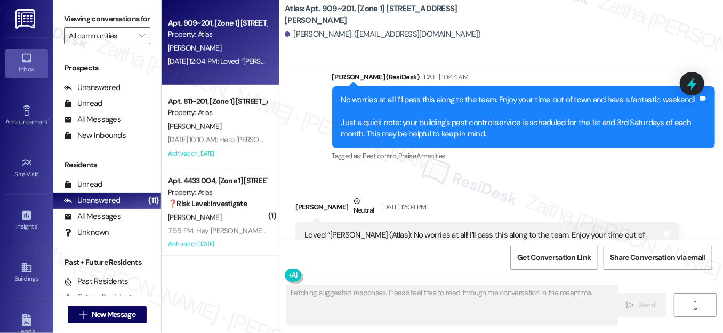
scroll to position [4712, 0]
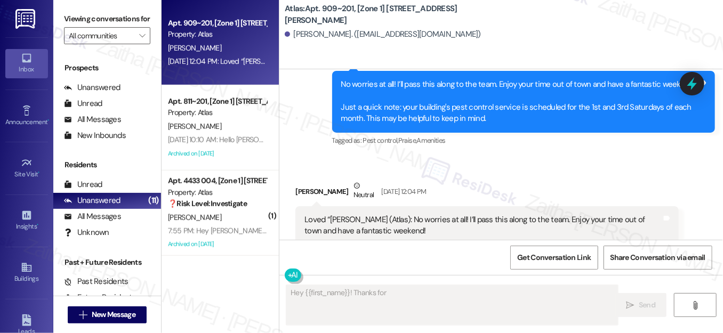
click at [505, 304] on button "Hide Suggestions" at bounding box center [508, 309] width 21 height 11
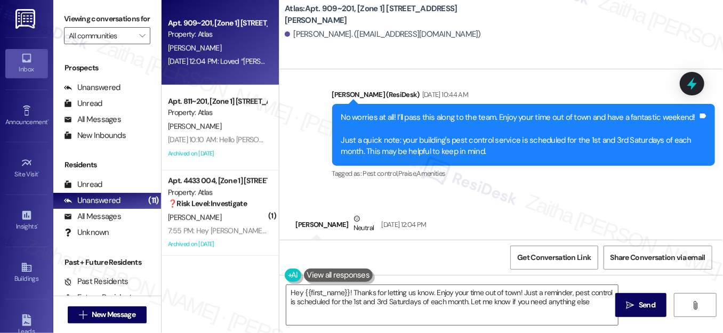
type textarea "Hey {{first_name}}! Thanks for letting us know. Enjoy your time out of town! Ju…"
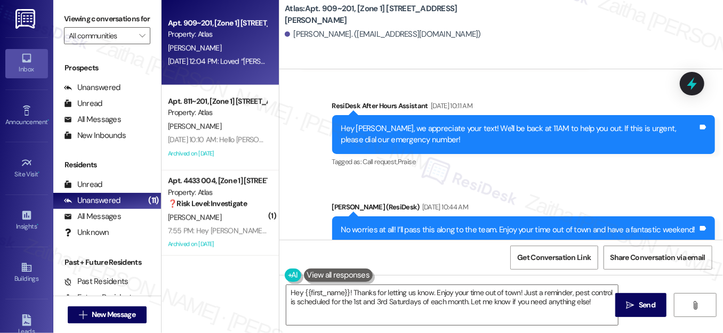
scroll to position [4723, 0]
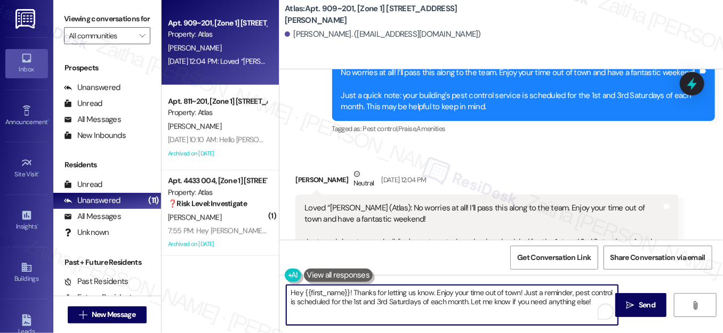
drag, startPoint x: 289, startPoint y: 290, endPoint x: 527, endPoint y: 329, distance: 240.8
click at [593, 302] on textarea "Hey {{first_name}}! Thanks for letting us know. Enjoy your time out of town! Ju…" at bounding box center [451, 305] width 331 height 40
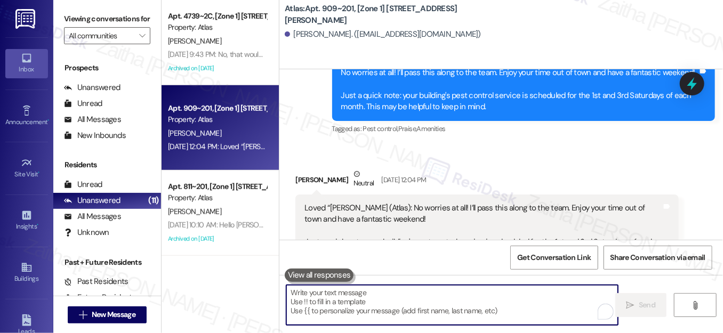
paste textarea "Hi {{first_name}}, just checking in to see how you're doing. Please don't hesit…"
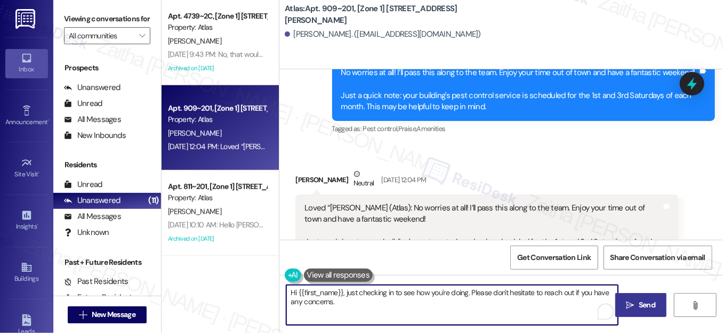
type textarea "Hi {{first_name}}, just checking in to see how you're doing. Please don't hesit…"
click at [632, 299] on button " Send" at bounding box center [641, 305] width 52 height 24
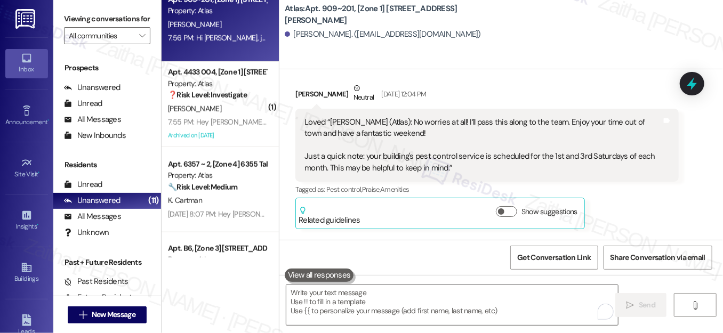
scroll to position [487, 0]
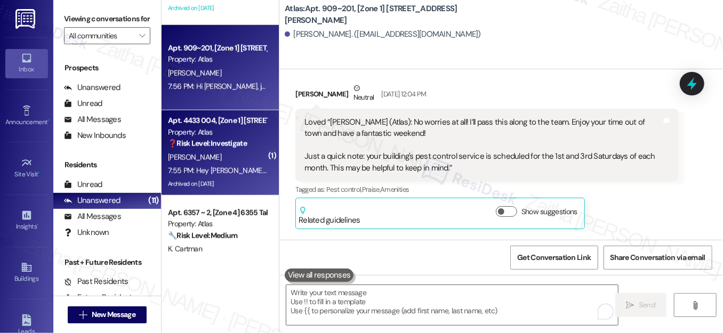
click at [220, 158] on div "[PERSON_NAME]" at bounding box center [217, 157] width 101 height 13
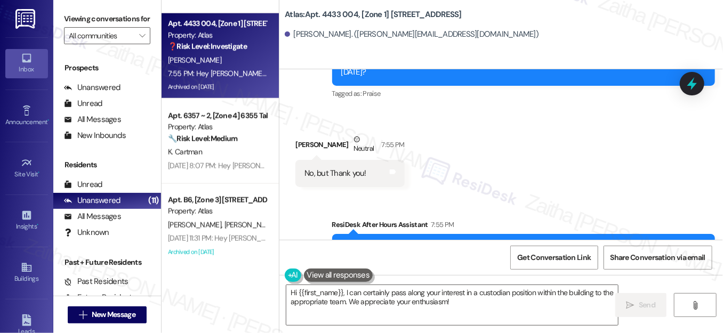
scroll to position [23762, 0]
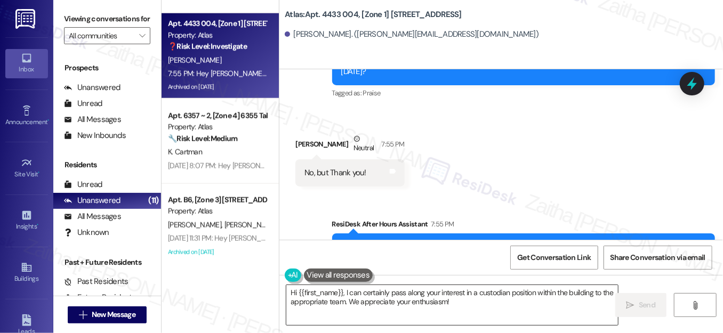
click at [293, 291] on textarea "Hi {{first_name}}, I can certainly pass along your interest in a custodian posi…" at bounding box center [451, 305] width 331 height 40
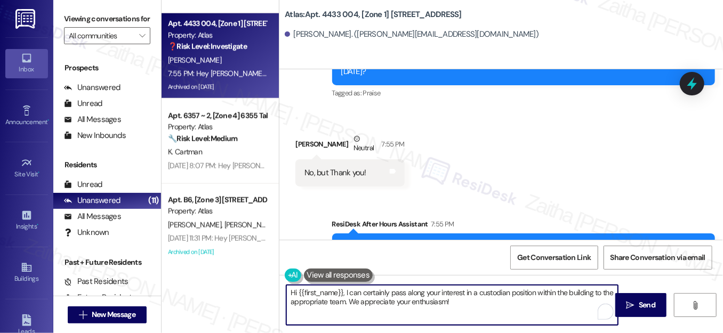
click at [293, 291] on textarea "Hi {{first_name}}, I can certainly pass along your interest in a custodian posi…" at bounding box center [451, 305] width 331 height 40
drag, startPoint x: 401, startPoint y: 295, endPoint x: 526, endPoint y: 315, distance: 127.4
click at [526, 315] on textarea "You're very welcome, {{first_name}}, I can certainly pass along your interest i…" at bounding box center [451, 305] width 331 height 40
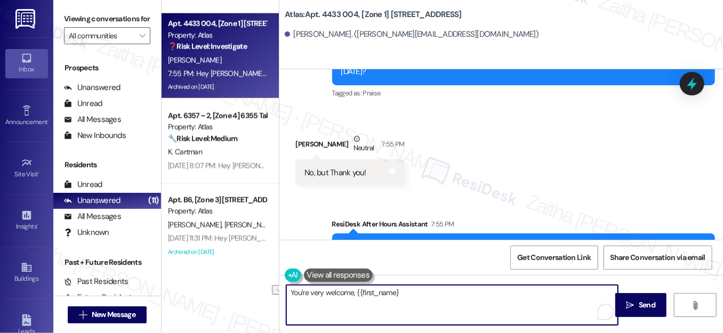
drag, startPoint x: 352, startPoint y: 290, endPoint x: 405, endPoint y: 299, distance: 54.1
click at [405, 299] on textarea "You're very welcome, {{first_name}" at bounding box center [451, 305] width 331 height 40
type textarea "You're very welcome!"
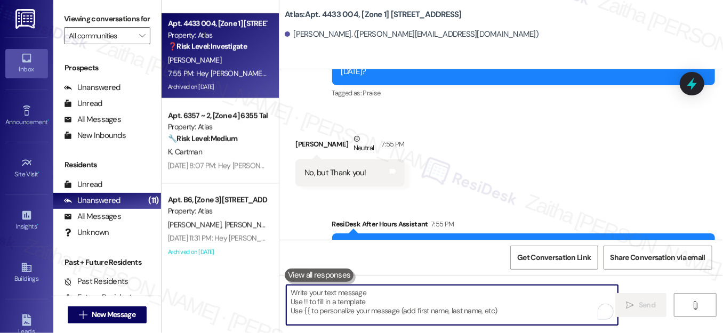
scroll to position [23676, 0]
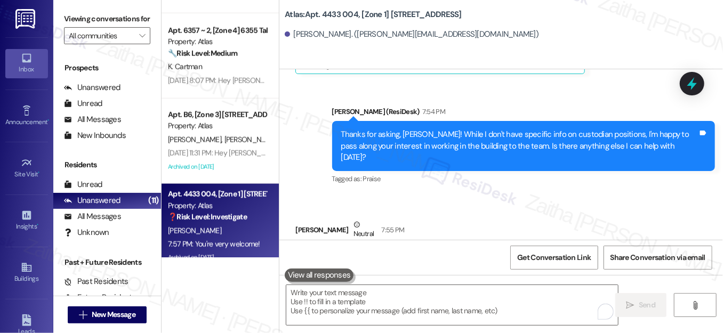
click at [231, 223] on div "Apt. 4433 004, [Zone 1] [STREET_ADDRESS] Property: Atlas ❓ Risk Level: Investig…" at bounding box center [217, 206] width 101 height 36
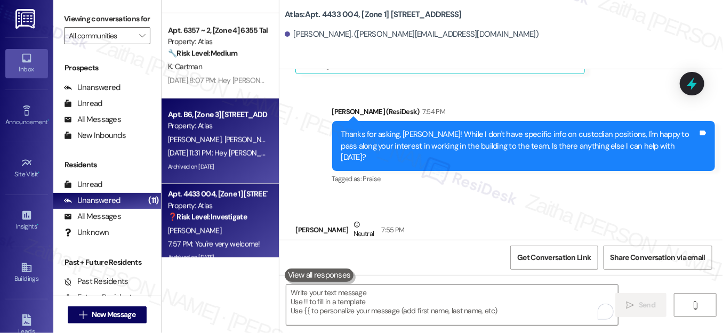
click at [232, 151] on div "[DATE] 11:31 PM: Hey [PERSON_NAME] and [PERSON_NAME], we appreciate your text! …" at bounding box center [436, 153] width 537 height 10
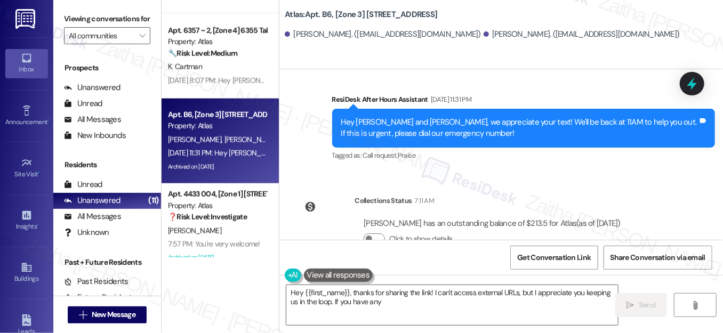
scroll to position [4764, 0]
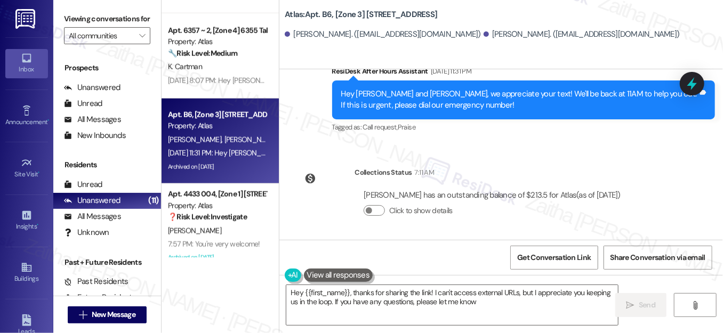
type textarea "Hey {{first_name}}, thanks for sharing the link! I can't access external URLs, …"
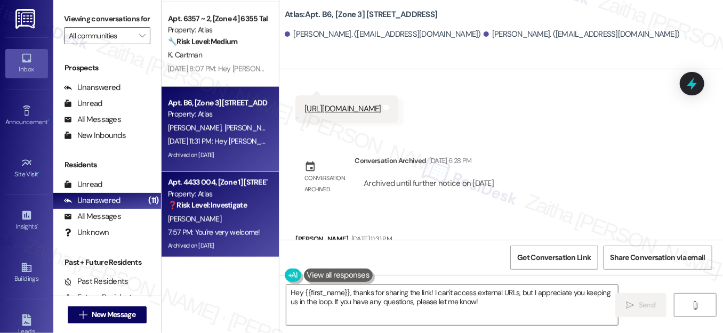
scroll to position [498, 0]
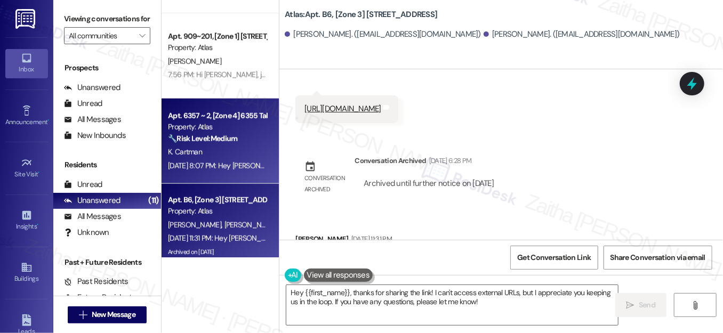
click at [224, 146] on div "K. Cartman" at bounding box center [217, 151] width 101 height 13
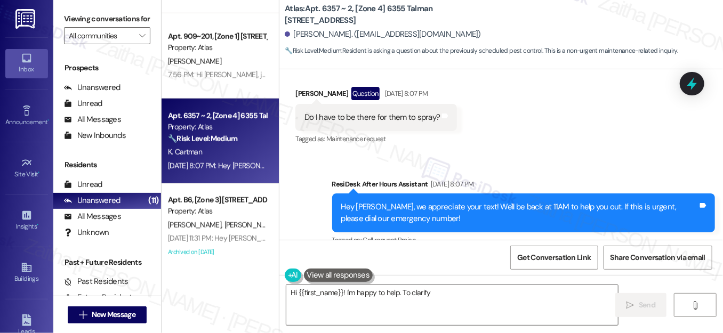
scroll to position [1115, 0]
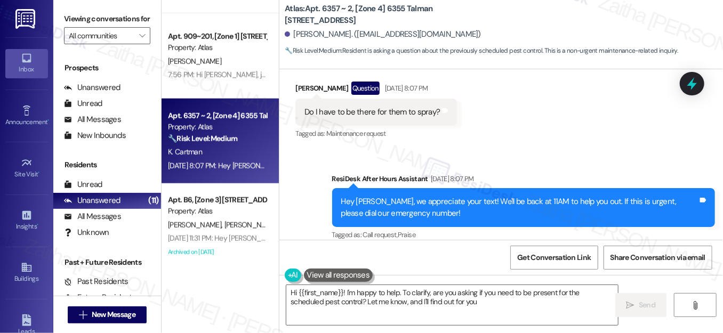
type textarea "Hi {{first_name}}! I'm happy to help. To clarify, are you asking if you need to…"
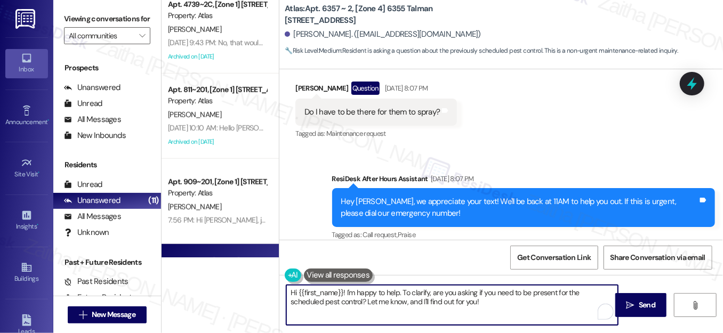
drag, startPoint x: 288, startPoint y: 292, endPoint x: 459, endPoint y: 314, distance: 172.5
click at [459, 314] on textarea "Hi {{first_name}}! I'm happy to help. To clarify, are you asking if you need to…" at bounding box center [451, 305] width 331 height 40
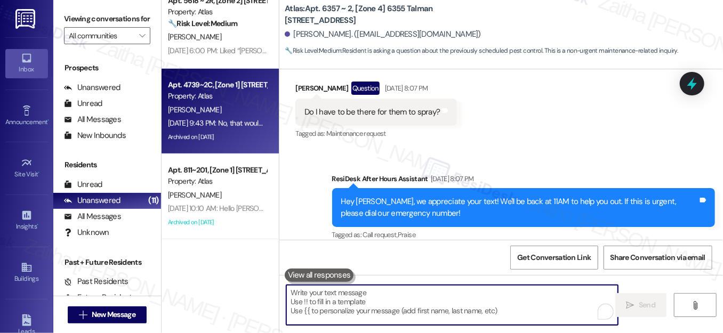
scroll to position [256, 0]
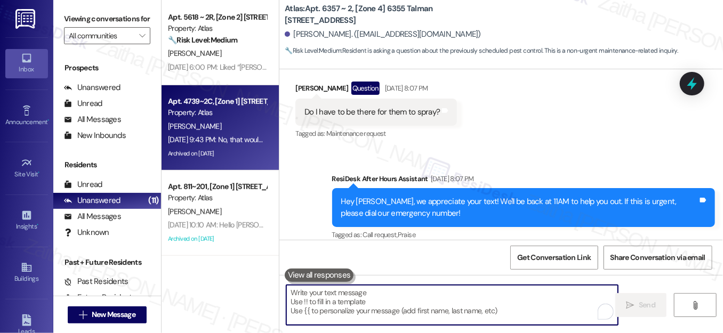
click at [232, 147] on div "Archived on [DATE]" at bounding box center [217, 153] width 101 height 13
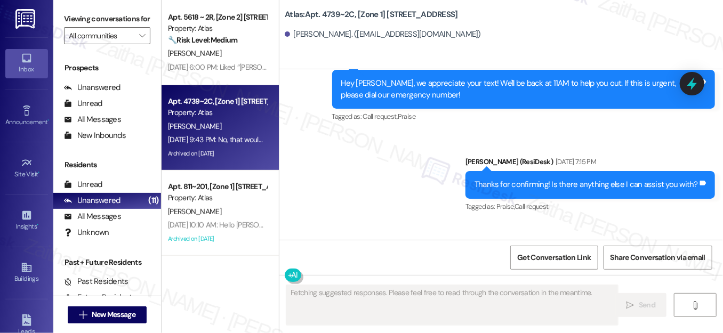
scroll to position [7721, 0]
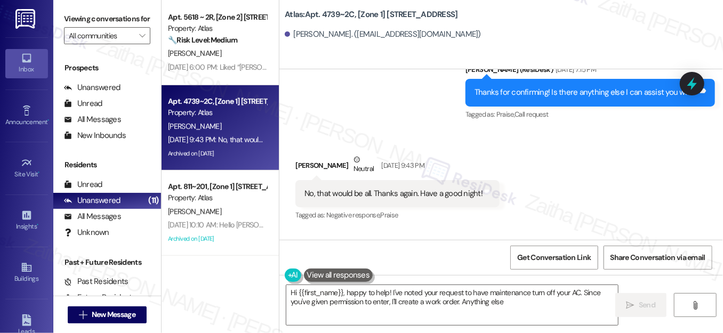
type textarea "Hi {{first_name}}, happy to help! I've noted your request to have maintenance t…"
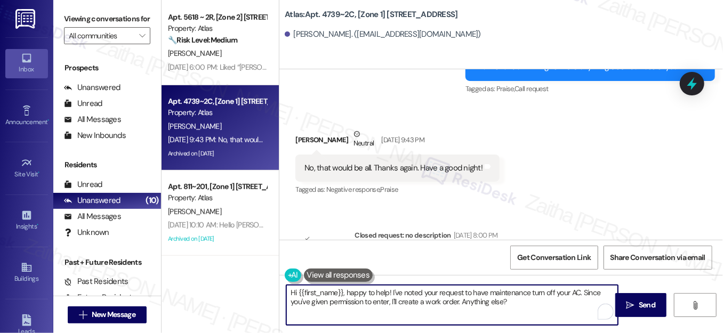
drag, startPoint x: 288, startPoint y: 295, endPoint x: 512, endPoint y: 303, distance: 224.0
click at [510, 303] on textarea "Hi {{first_name}}, happy to help! I've noted your request to have maintenance t…" at bounding box center [451, 305] width 331 height 40
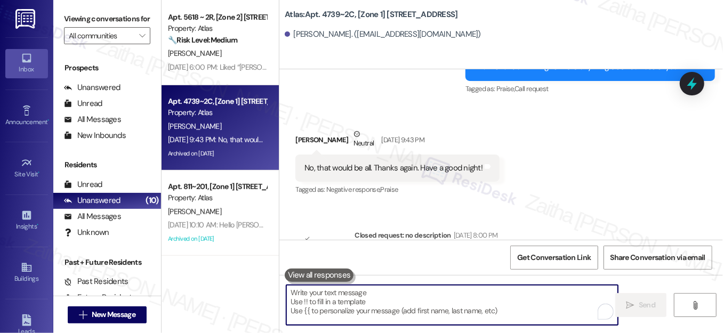
paste textarea "Hi {{first_name}}, just checking in to see how you're doing. Please don't hesit…"
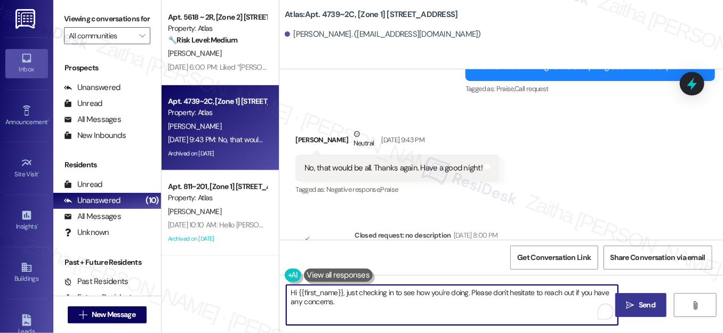
type textarea "Hi {{first_name}}, just checking in to see how you're doing. Please don't hesit…"
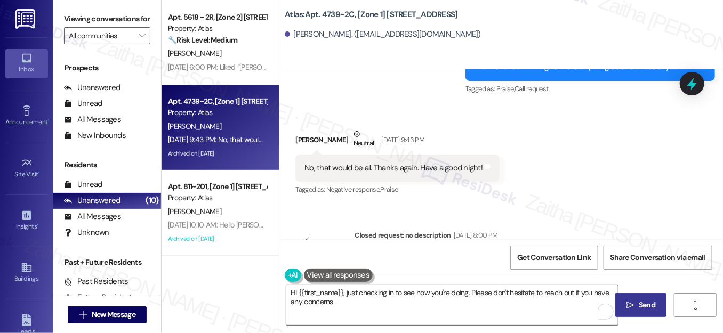
drag, startPoint x: 649, startPoint y: 303, endPoint x: 644, endPoint y: 299, distance: 6.8
click at [649, 303] on span "Send" at bounding box center [646, 304] width 17 height 11
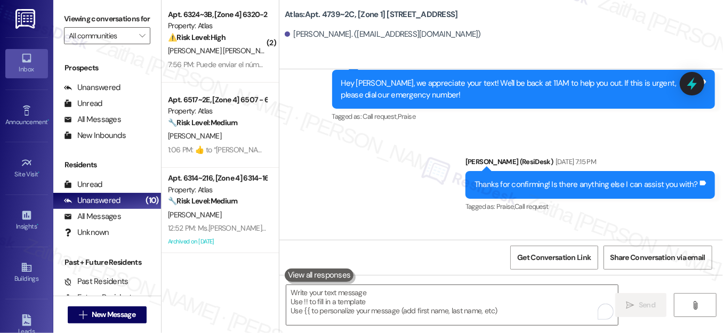
scroll to position [0, 0]
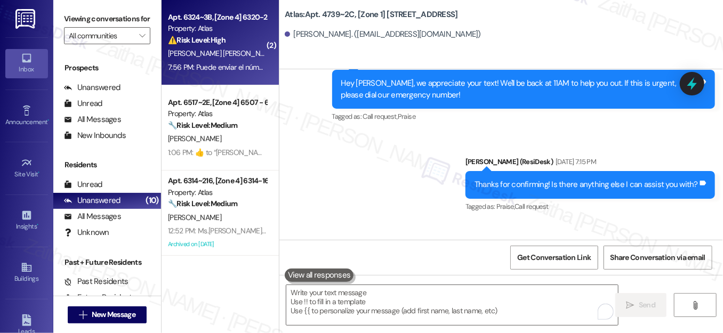
click at [233, 44] on div "⚠️ Risk Level: High The resident is reporting that a scheduled pest control ser…" at bounding box center [217, 40] width 99 height 11
type textarea "Fetching suggested responses. Please feel free to read through the conversation…"
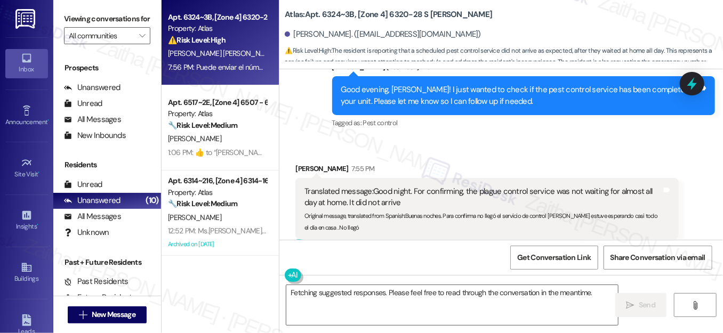
scroll to position [907, 0]
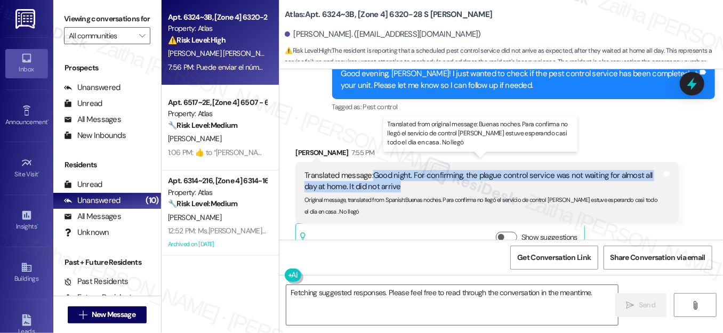
drag, startPoint x: 372, startPoint y: 161, endPoint x: 401, endPoint y: 174, distance: 31.5
click at [401, 174] on div "Translated message: Good night. For confirming, the plague control service was …" at bounding box center [482, 181] width 356 height 23
copy div "Good night. For confirming, the plague control service was not waiting for almo…"
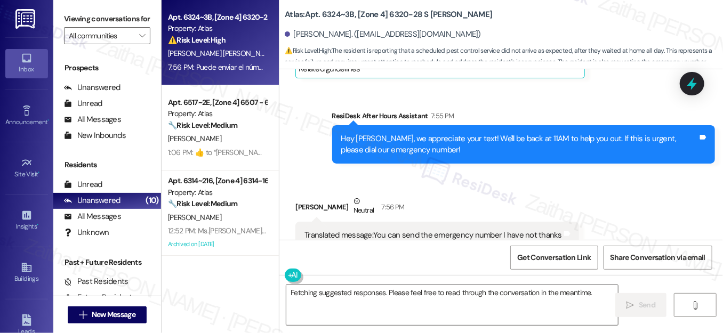
scroll to position [1101, 0]
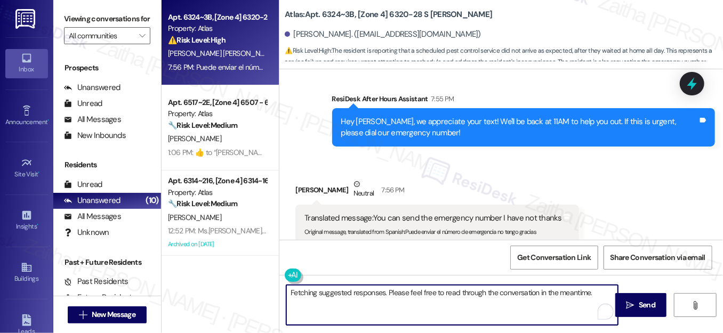
drag, startPoint x: 293, startPoint y: 293, endPoint x: 595, endPoint y: 299, distance: 302.2
click at [598, 301] on textarea "Fetching suggested responses. Please feel free to read through the conversation…" at bounding box center [451, 305] width 331 height 40
type textarea "F"
paste textarea "I’m sorry to hear that the pest control service did not arrive after you waited…"
type textarea "Thank you for letting me know. I’m sorry to hear that the pest control service …"
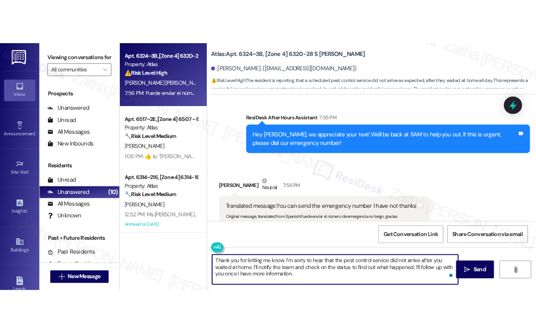
scroll to position [1101, 0]
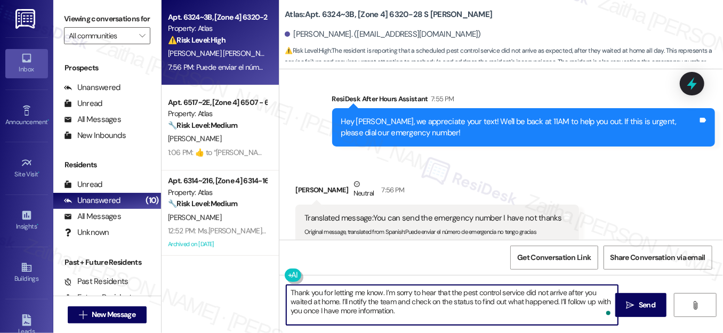
type textarea "Thank you for letting me know. I’m sorry to hear that the pest control service …"
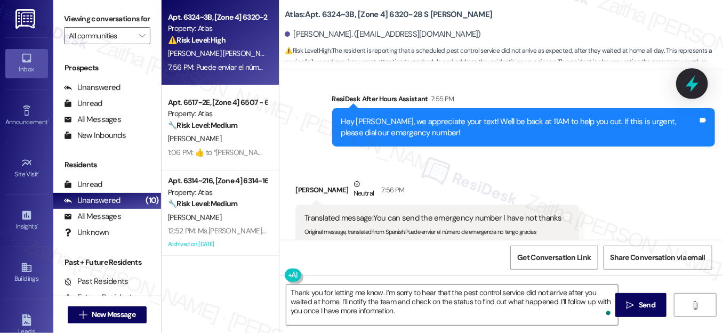
click at [690, 85] on icon at bounding box center [691, 84] width 13 height 17
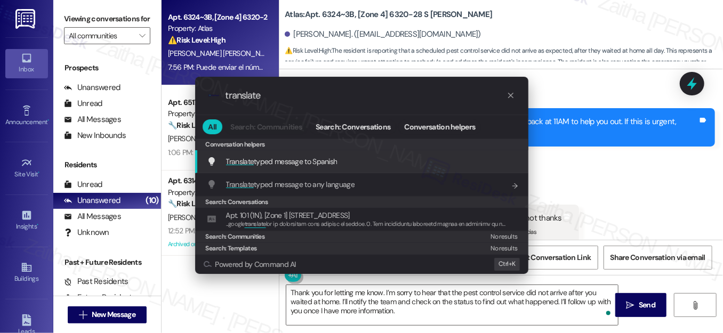
click at [265, 161] on span "Translate typed message to Spanish" at bounding box center [281, 162] width 111 height 10
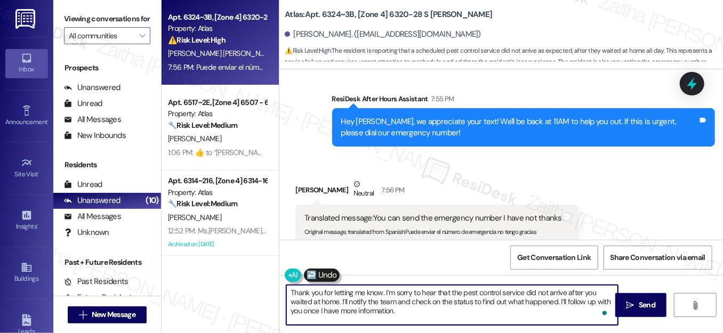
scroll to position [11, 0]
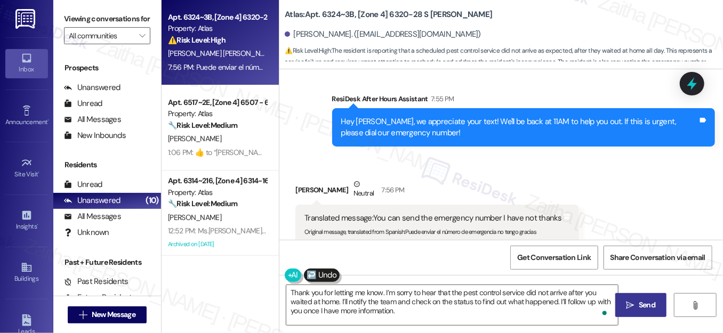
click at [643, 306] on span "Send" at bounding box center [646, 304] width 17 height 11
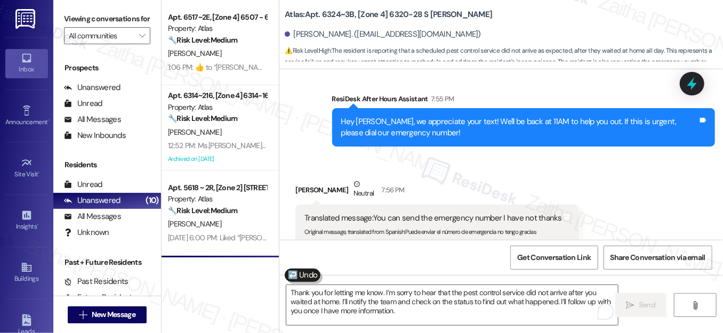
scroll to position [1100, 0]
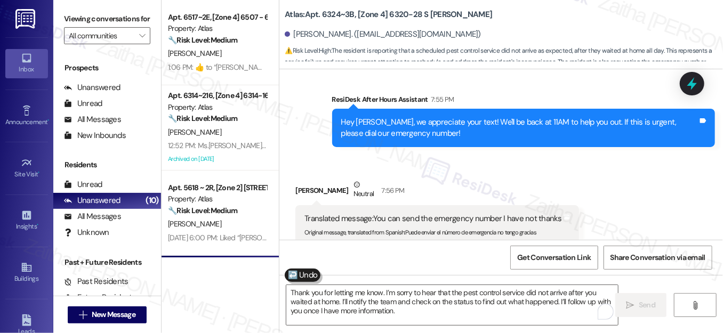
click at [556, 19] on div "Atlas: Apt. 6324~3B, [Zone 4] 6320-28 S Troy Alejandro Salazar Gomez. (zeamaire…" at bounding box center [504, 32] width 438 height 59
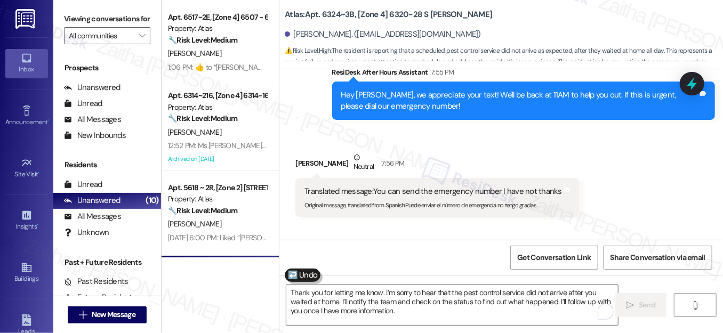
scroll to position [1149, 0]
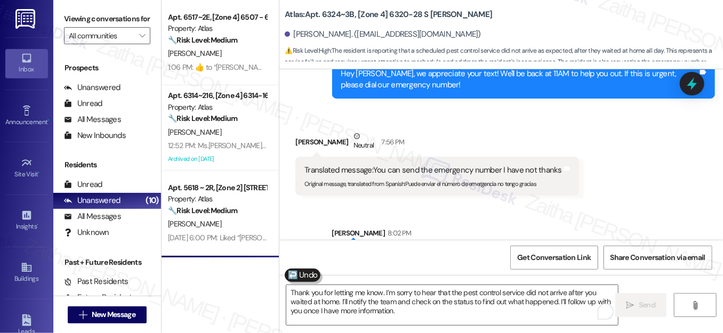
click at [593, 19] on div "Atlas: Apt. 6324~3B, [Zone 4] 6320-28 S Troy Alejandro Salazar Gomez. (zeamaire…" at bounding box center [504, 32] width 438 height 59
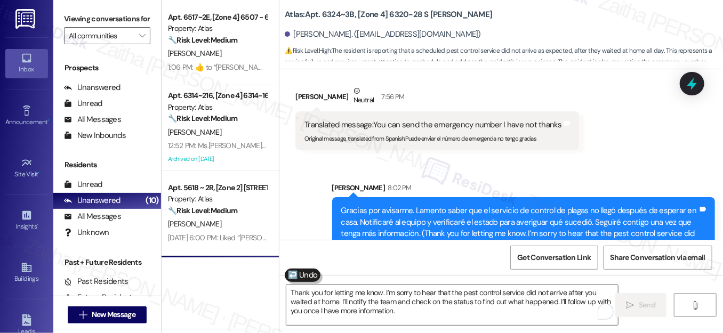
scroll to position [1220, 0]
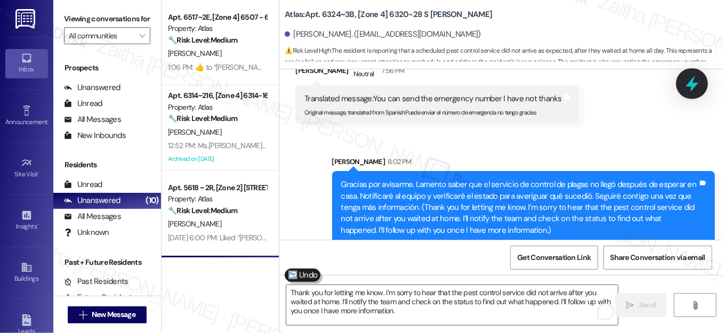
click at [693, 85] on icon at bounding box center [691, 84] width 13 height 17
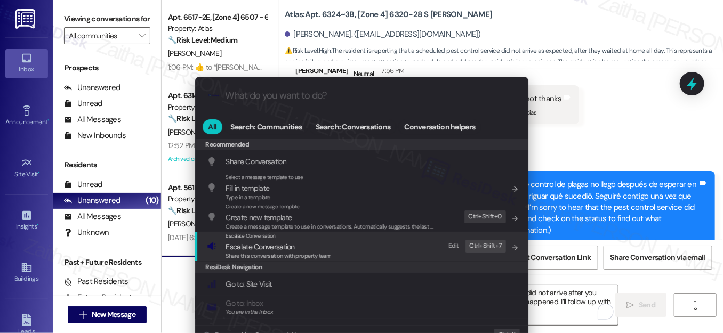
click at [250, 242] on span "Escalate Conversation" at bounding box center [260, 247] width 69 height 10
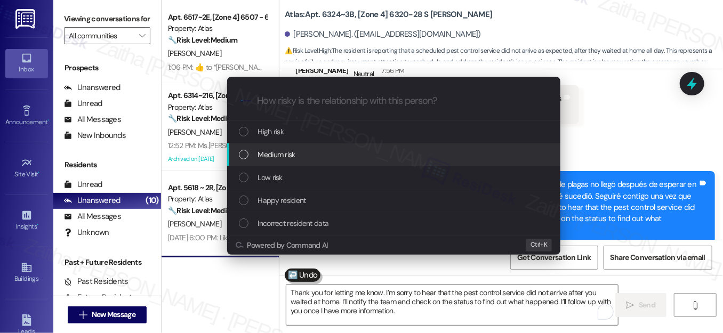
click at [291, 151] on span "Medium risk" at bounding box center [276, 155] width 37 height 12
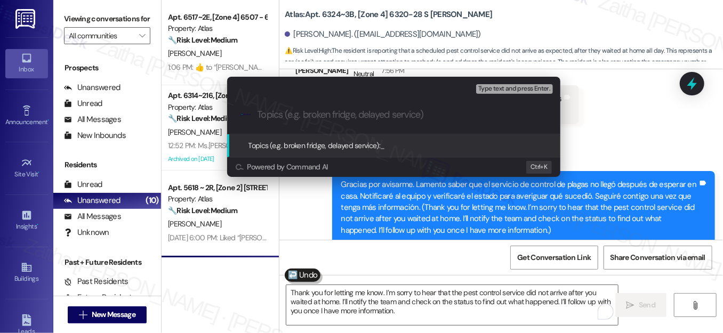
paste input "Pest Control Routine Service"
paste input "No-Show"
type input "Pest Control Routine Service - No-Show"
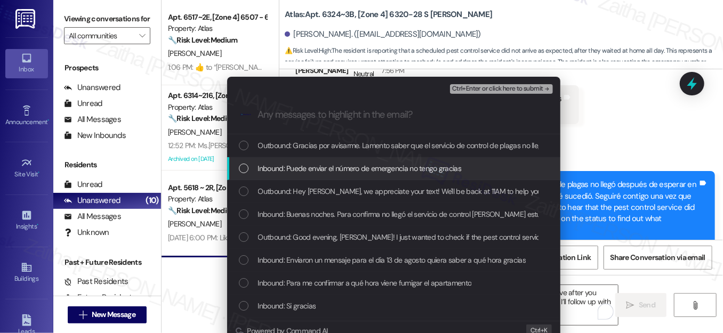
click at [250, 172] on div "Inbound: Puede enviar el número de emergencia no tengo gracias" at bounding box center [395, 169] width 312 height 12
click at [240, 171] on icon "List of options" at bounding box center [243, 168] width 7 height 7
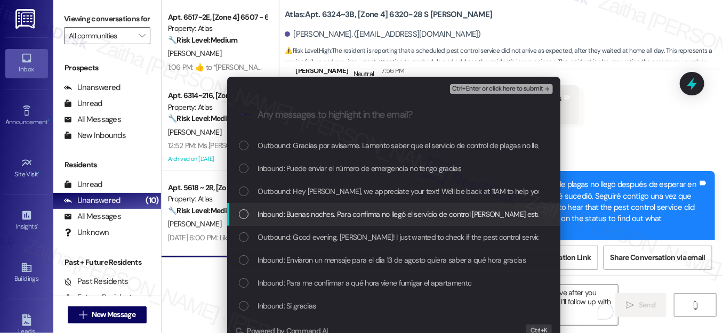
click at [252, 215] on div "Inbound: Buenas noches. Para confirma no llegó el servicio de control de plaga …" at bounding box center [395, 214] width 312 height 12
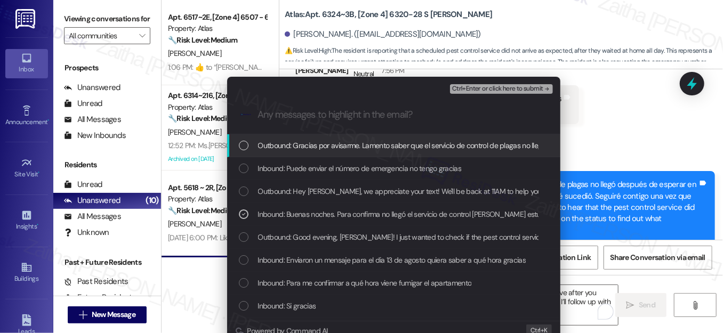
click at [479, 86] on span "Ctrl+Enter or click here to submit" at bounding box center [497, 88] width 91 height 7
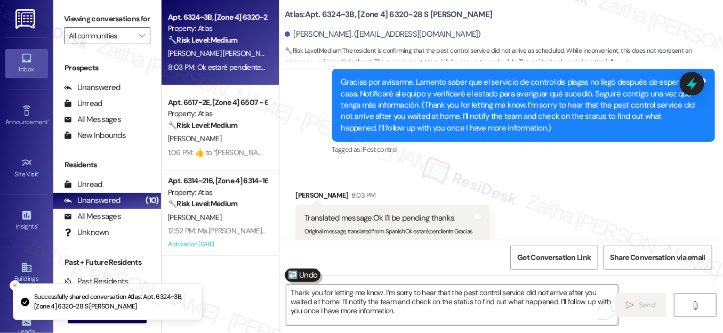
scroll to position [1337, 0]
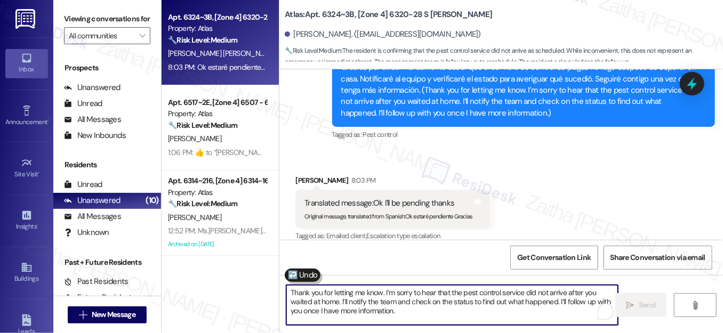
click at [346, 298] on textarea "Thank you for letting me know. I’m sorry to hear that the pest control service …" at bounding box center [451, 305] width 331 height 40
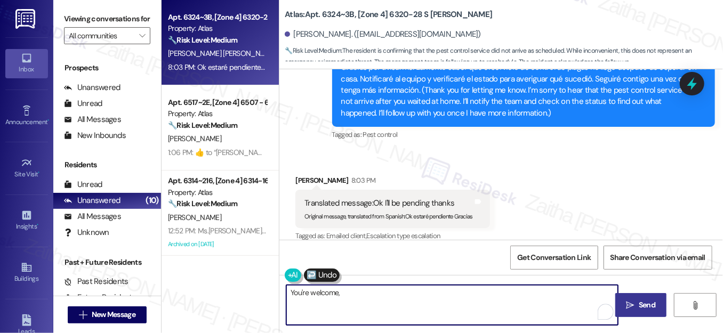
click at [307, 175] on div "Alejandro Salazar Gomez 8:03 PM" at bounding box center [392, 182] width 194 height 15
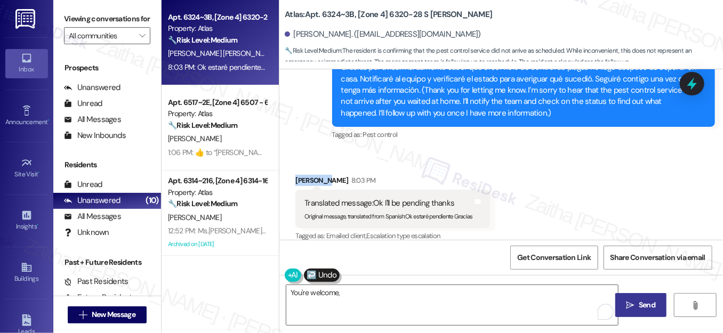
click at [307, 175] on div "Alejandro Salazar Gomez 8:03 PM" at bounding box center [392, 182] width 194 height 15
copy div "Alejandro"
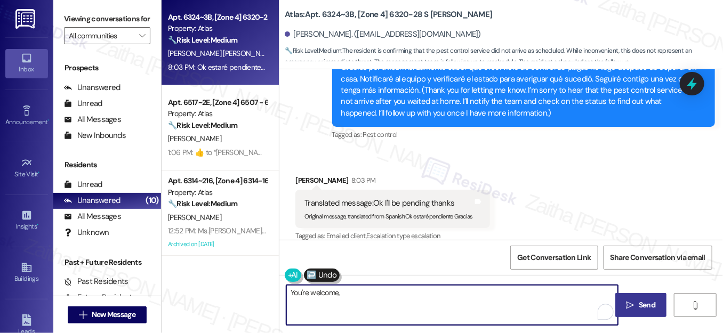
click at [362, 288] on textarea "You're welcome," at bounding box center [451, 305] width 331 height 40
paste textarea "Alejandro"
type textarea "You're welcome, Alejandro!"
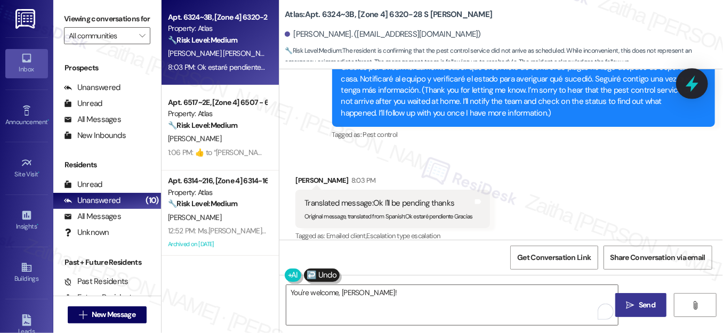
click at [690, 82] on icon at bounding box center [691, 84] width 13 height 17
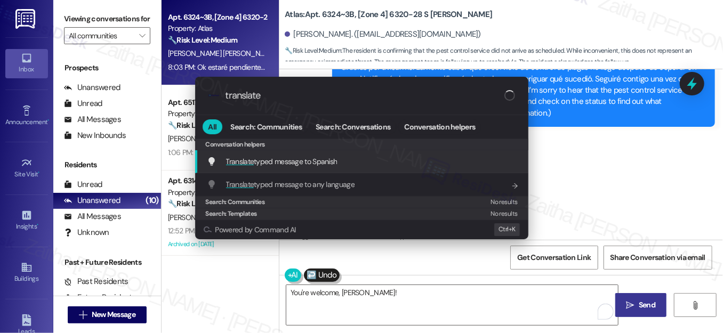
type input "translate"
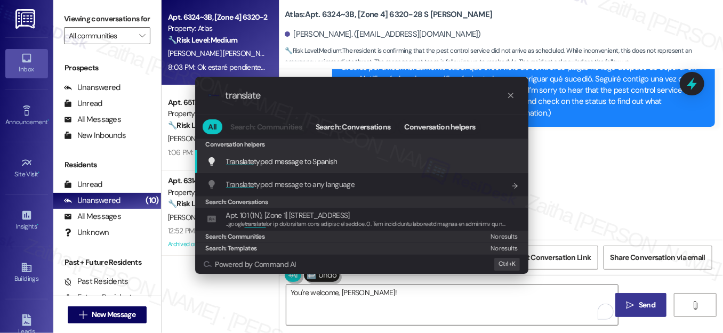
click at [312, 162] on span "Translate typed message to Spanish" at bounding box center [281, 162] width 111 height 10
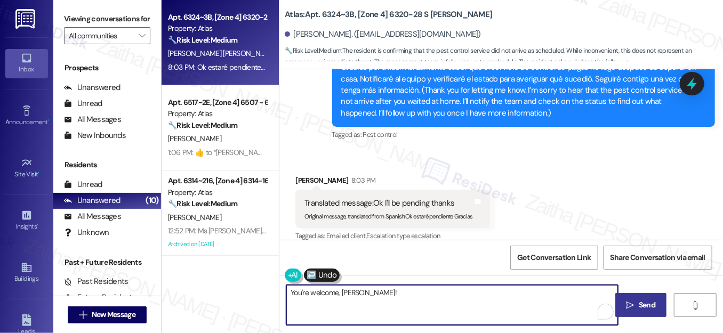
click at [647, 305] on span "Send" at bounding box center [646, 304] width 17 height 11
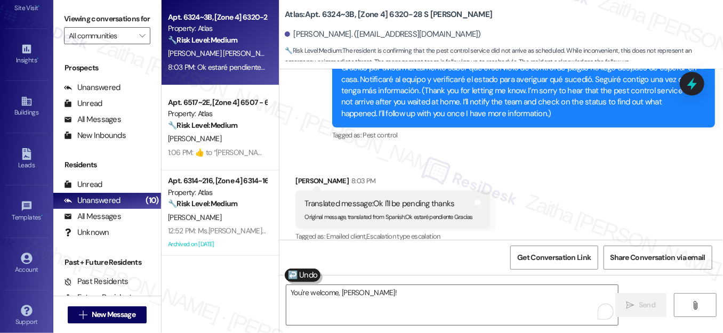
scroll to position [171, 0]
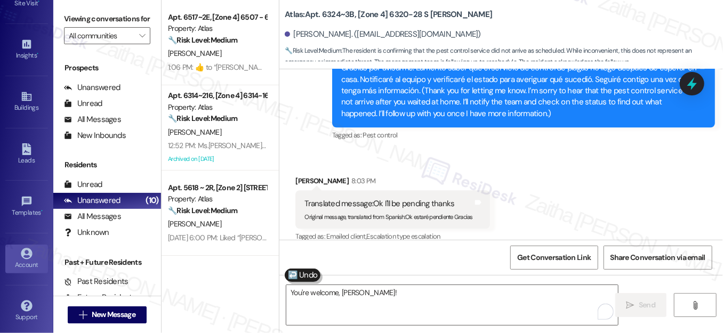
click at [26, 260] on div "Account" at bounding box center [26, 265] width 53 height 11
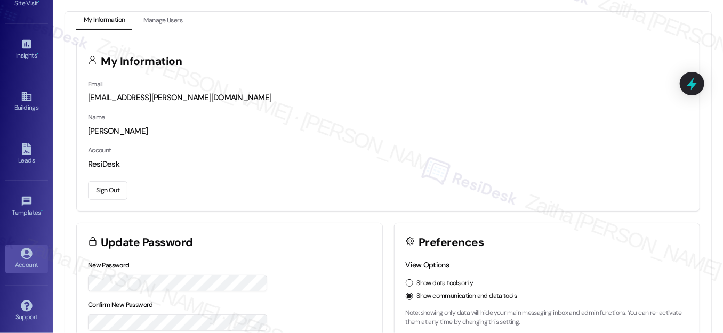
click at [114, 189] on button "Sign Out" at bounding box center [107, 190] width 39 height 19
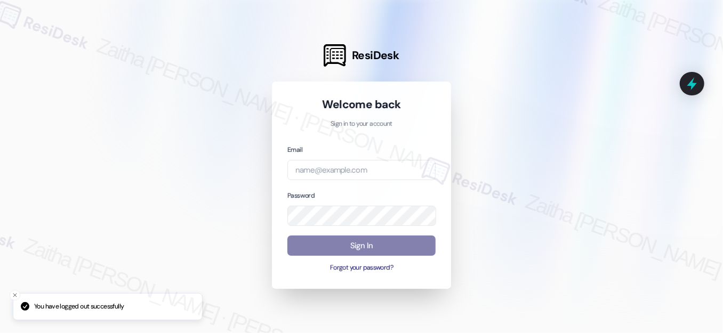
drag, startPoint x: 510, startPoint y: 15, endPoint x: 499, endPoint y: 17, distance: 11.8
click at [510, 17] on div at bounding box center [361, 166] width 723 height 333
